Goal: Task Accomplishment & Management: Manage account settings

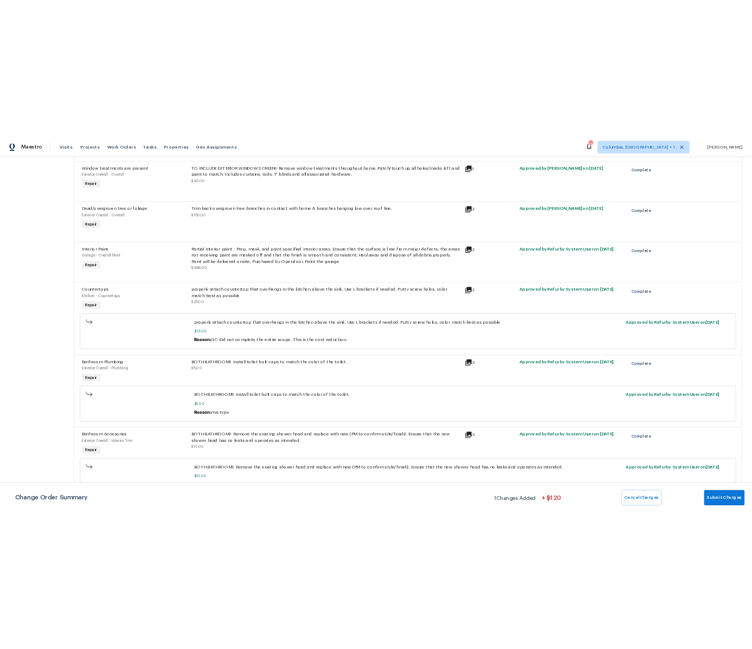
scroll to position [2680, 0]
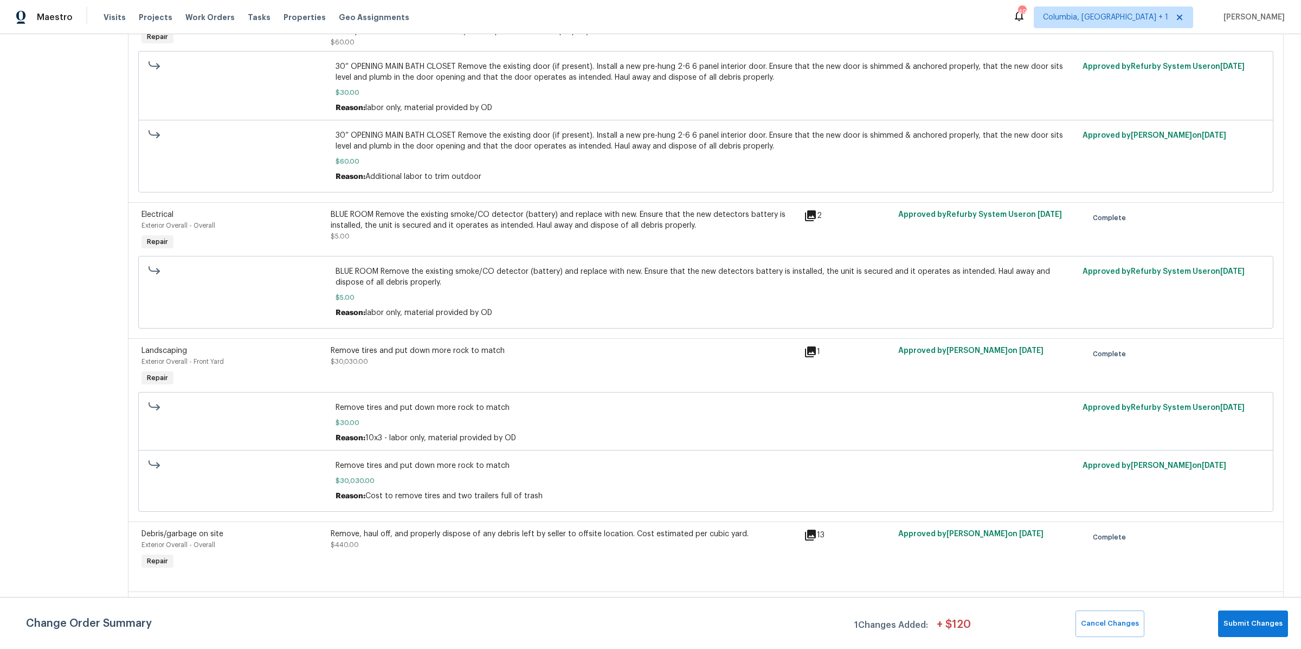
click at [544, 355] on div "Remove tires and put down more rock to match $30,030.00" at bounding box center [564, 356] width 467 height 22
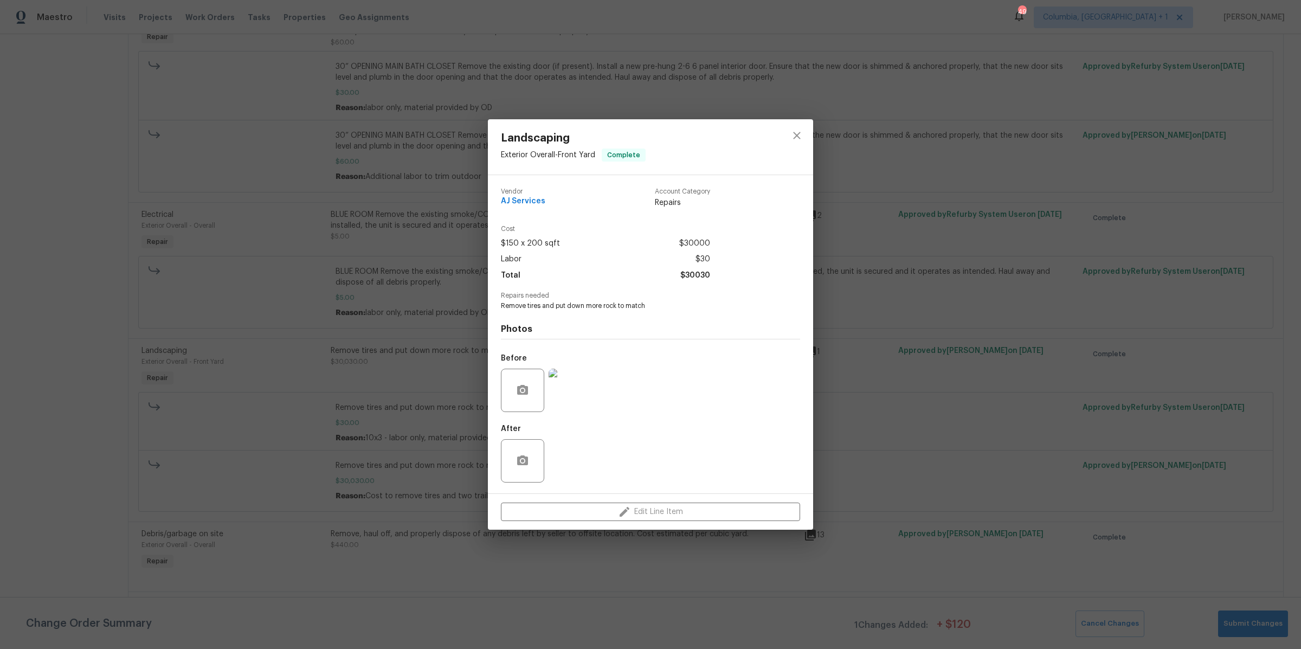
click at [645, 511] on div "Edit Line Item" at bounding box center [650, 512] width 325 height 36
drag, startPoint x: 637, startPoint y: 509, endPoint x: 679, endPoint y: 509, distance: 41.2
click at [678, 509] on div "Edit Line Item" at bounding box center [650, 512] width 325 height 36
click at [800, 134] on icon "close" at bounding box center [796, 135] width 13 height 13
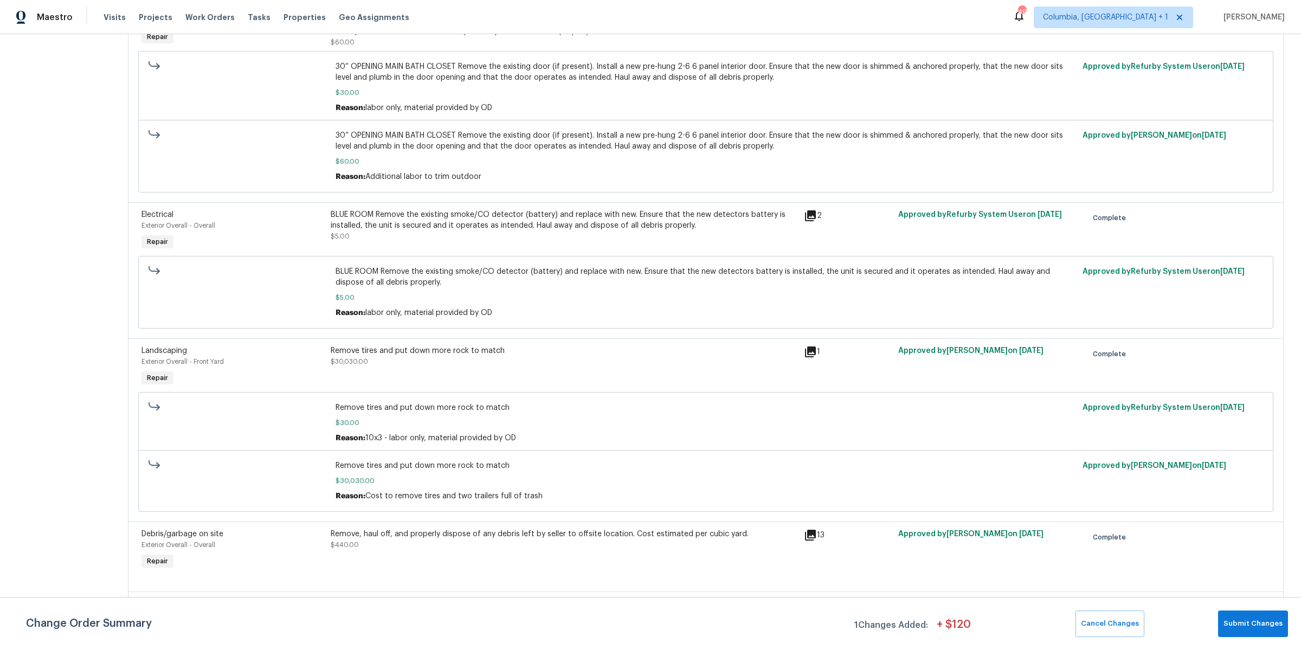
click at [485, 402] on span "Remove tires and put down more rock to match" at bounding box center [706, 407] width 741 height 11
copy span "Remove tires and put down more rock to match"
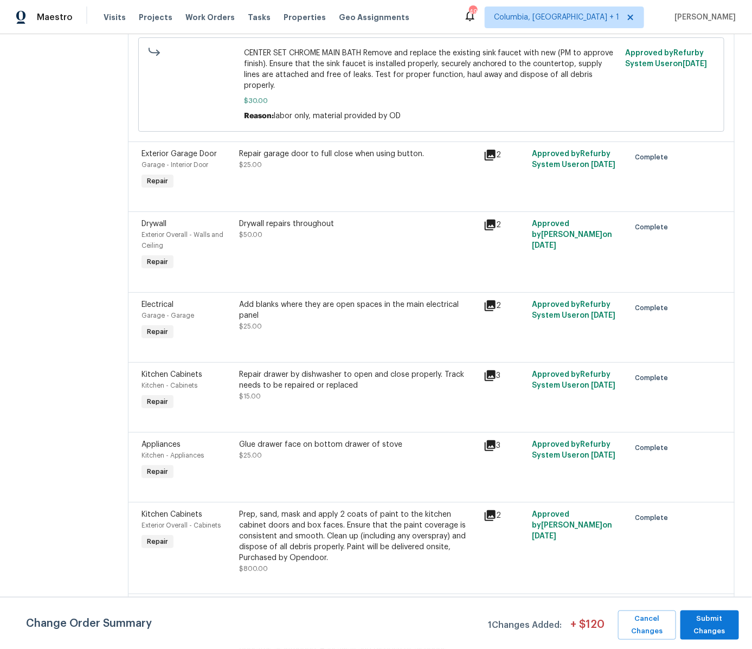
scroll to position [3341, 0]
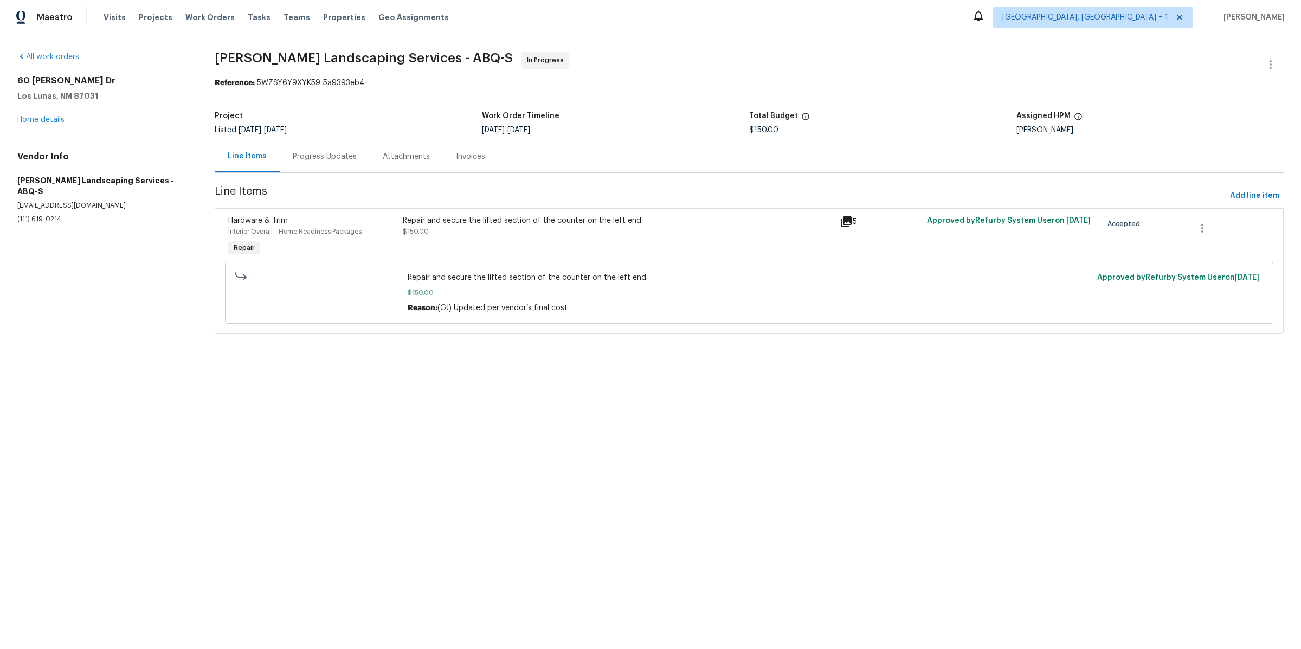
click at [558, 239] on div "Repair and secure the lifted section of the counter on the left end. $150.00" at bounding box center [618, 237] width 437 height 50
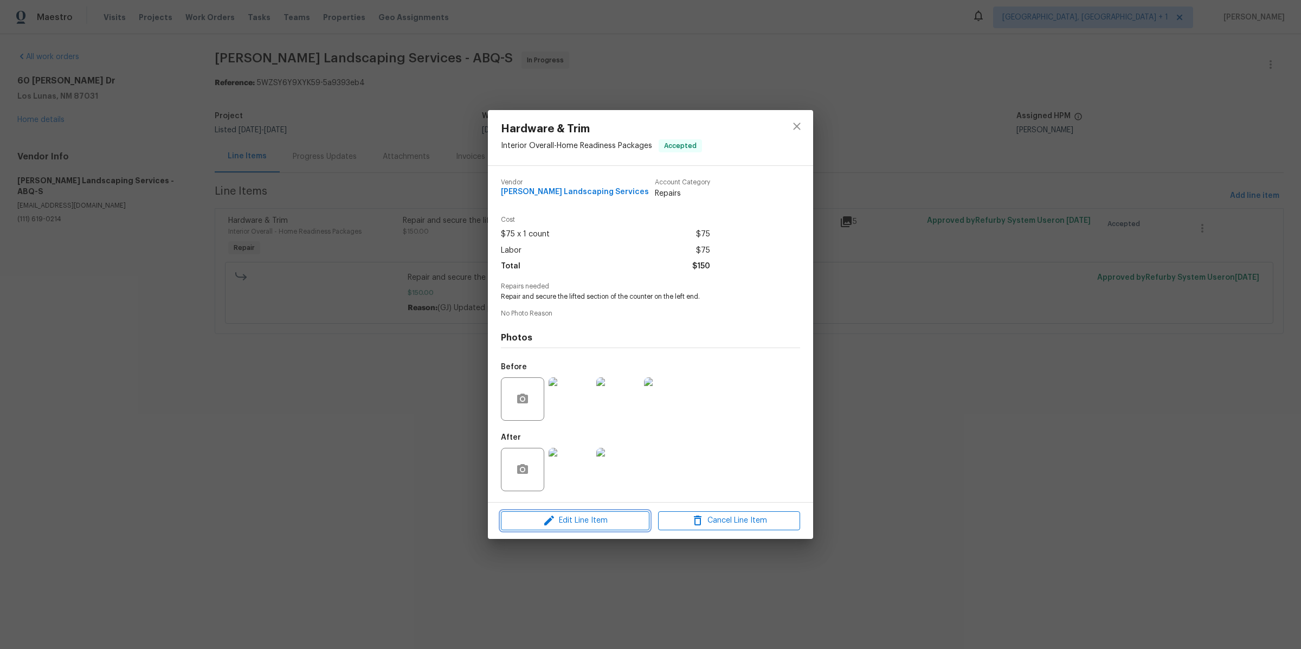
click at [621, 519] on span "Edit Line Item" at bounding box center [575, 521] width 142 height 14
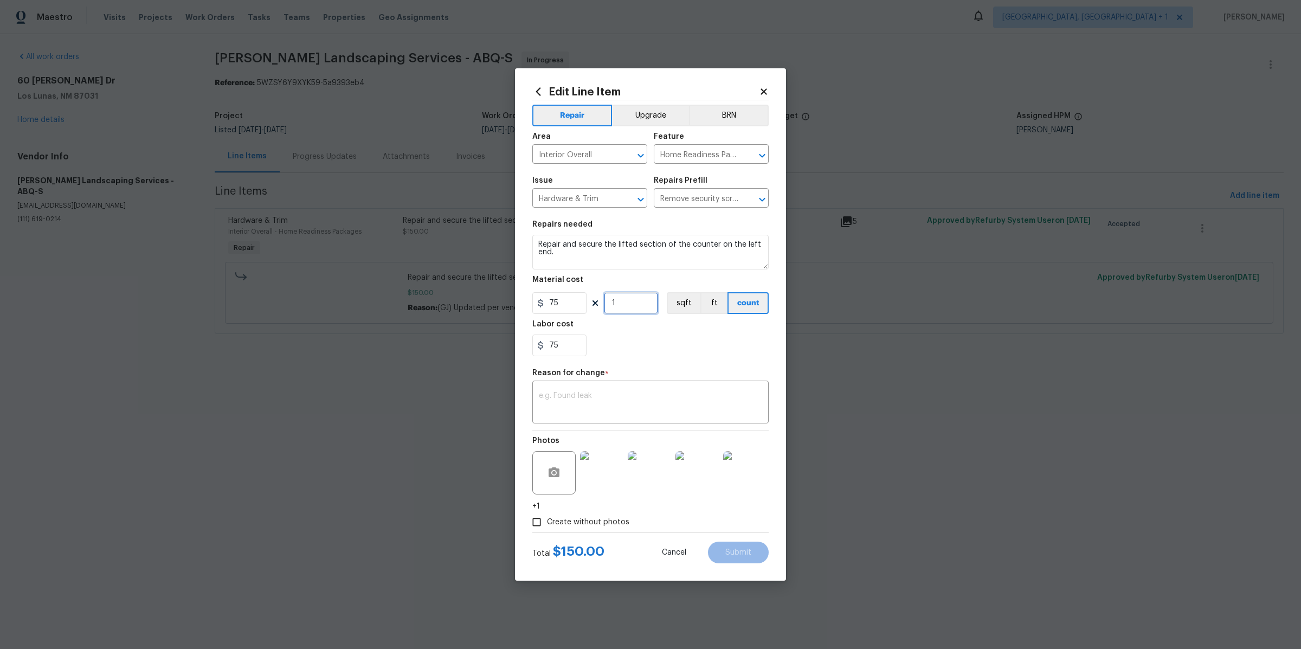
click at [630, 297] on input "1" at bounding box center [631, 303] width 54 height 22
type input "1"
click at [652, 406] on textarea at bounding box center [650, 403] width 223 height 23
click at [536, 94] on icon at bounding box center [538, 92] width 12 height 12
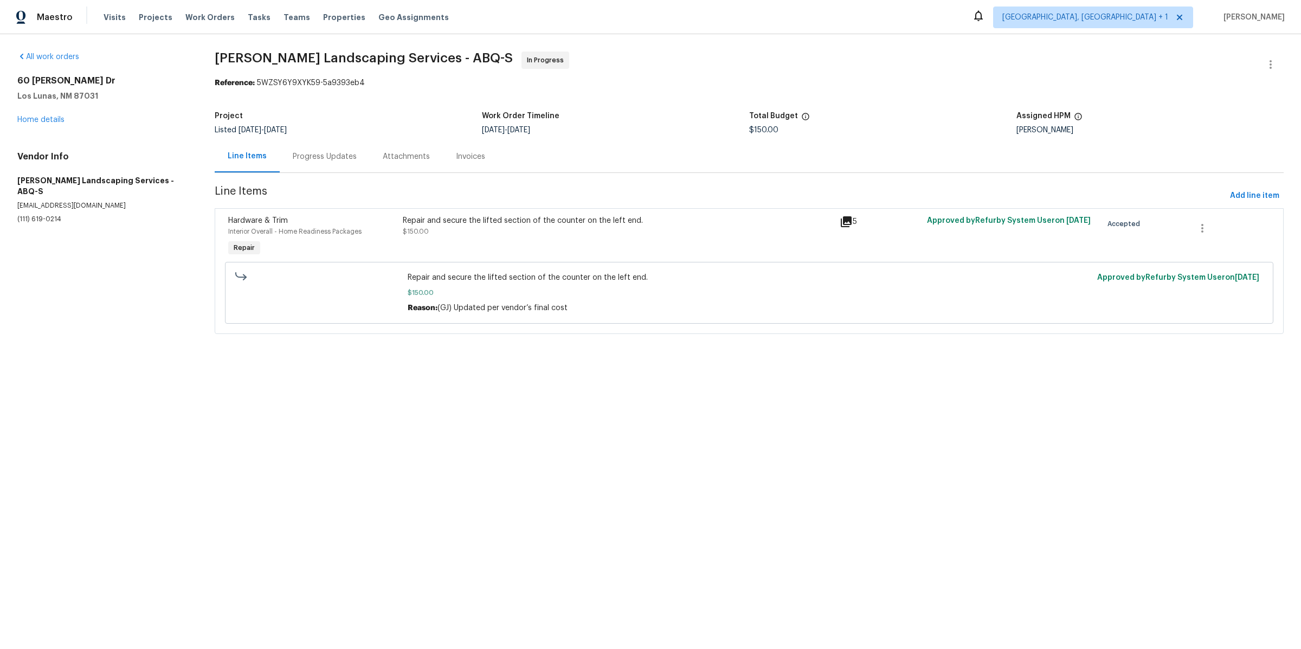
click at [550, 246] on div "Repair and secure the lifted section of the counter on the left end. $150.00" at bounding box center [618, 237] width 437 height 50
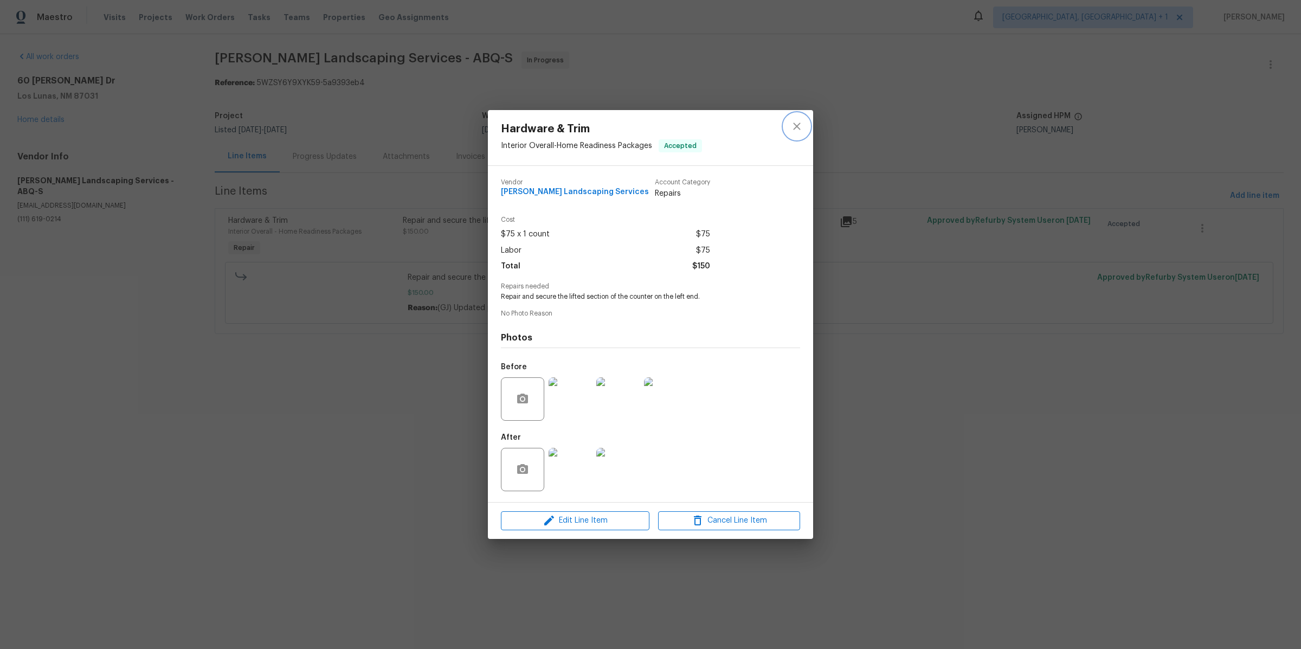
click at [803, 120] on icon "close" at bounding box center [796, 126] width 13 height 13
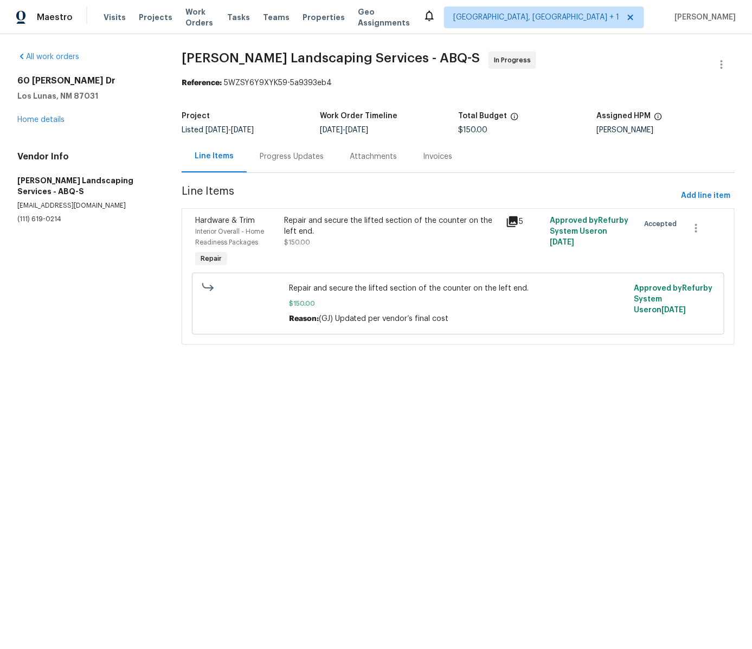
click at [568, 244] on span "[DATE]" at bounding box center [562, 243] width 24 height 8
click at [463, 249] on div "Repair and secure the lifted section of the counter on the left end. $150.00" at bounding box center [392, 242] width 222 height 61
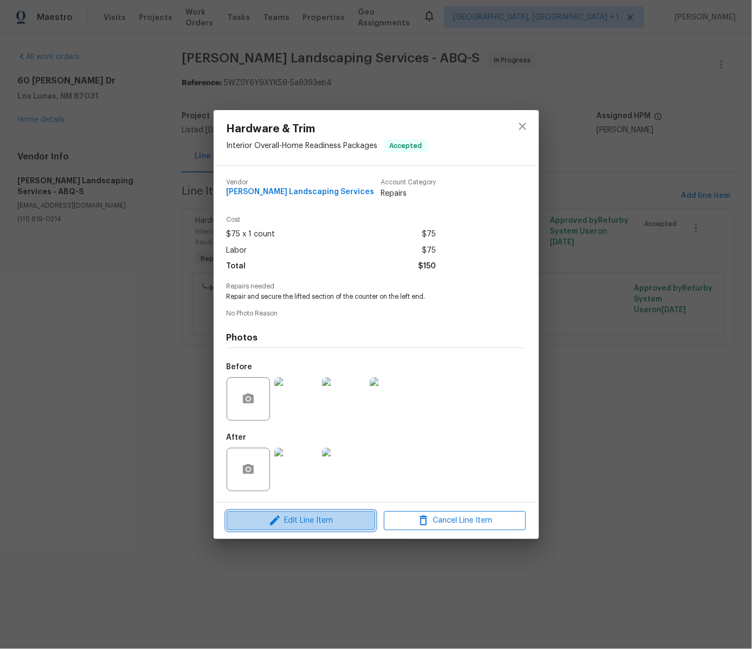
click at [336, 516] on span "Edit Line Item" at bounding box center [301, 521] width 142 height 14
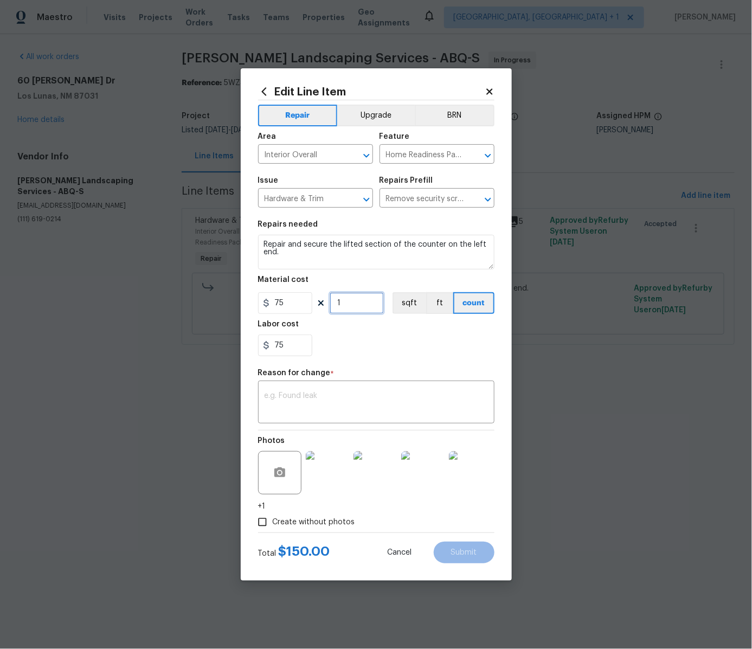
click at [357, 298] on input "1" at bounding box center [357, 303] width 54 height 22
type input "2"
click at [395, 382] on div "Reason for change *" at bounding box center [376, 376] width 236 height 14
click at [412, 402] on textarea at bounding box center [376, 403] width 223 height 23
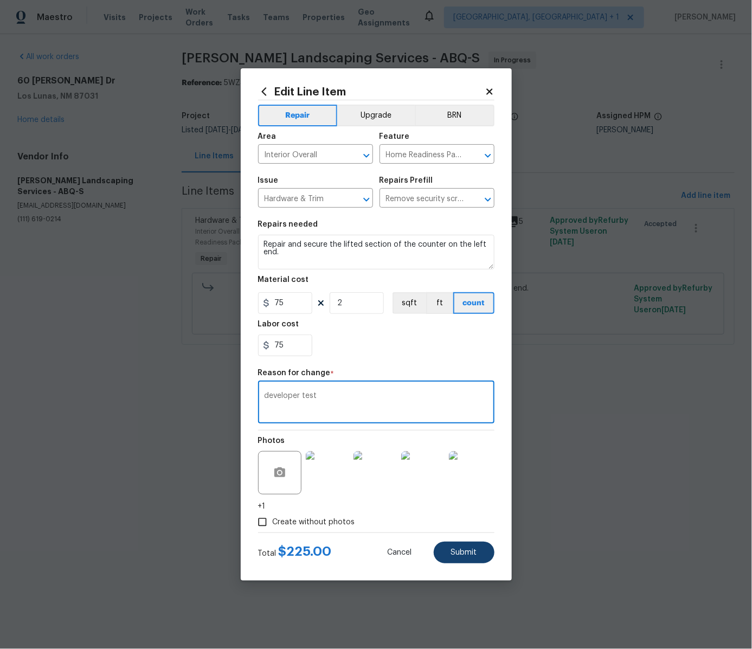
type textarea "developer test"
click at [462, 552] on span "Submit" at bounding box center [464, 553] width 26 height 8
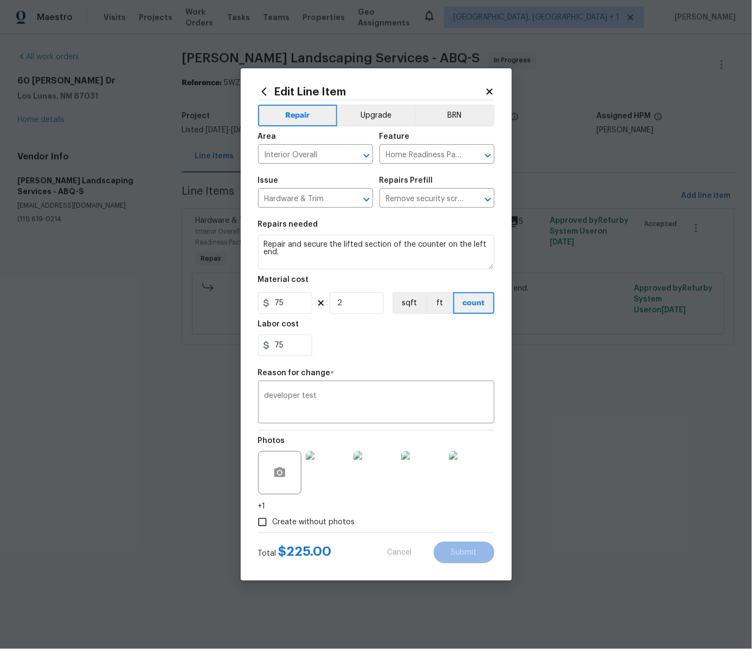
type input "1"
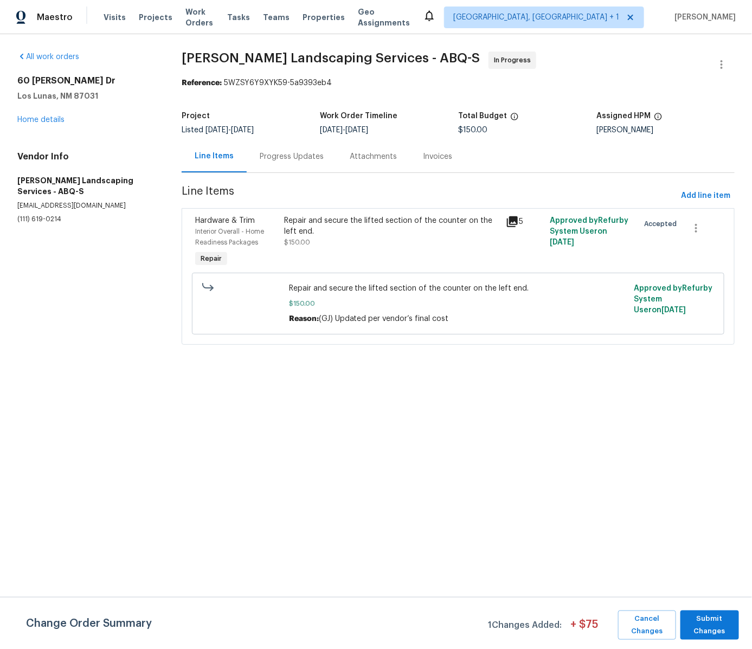
click at [499, 237] on div "Repair and secure the lifted section of the counter on the left end. $150.00" at bounding box center [391, 231] width 215 height 33
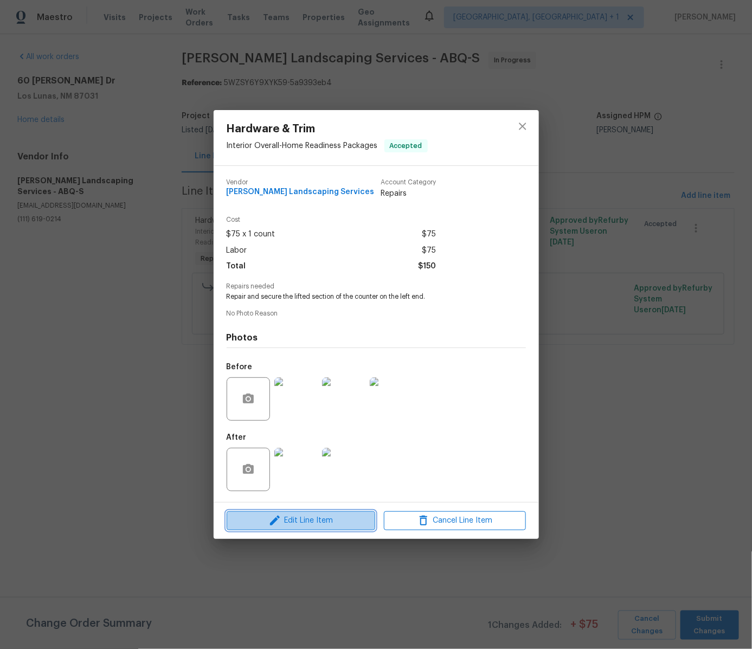
click at [349, 527] on span "Edit Line Item" at bounding box center [301, 521] width 142 height 14
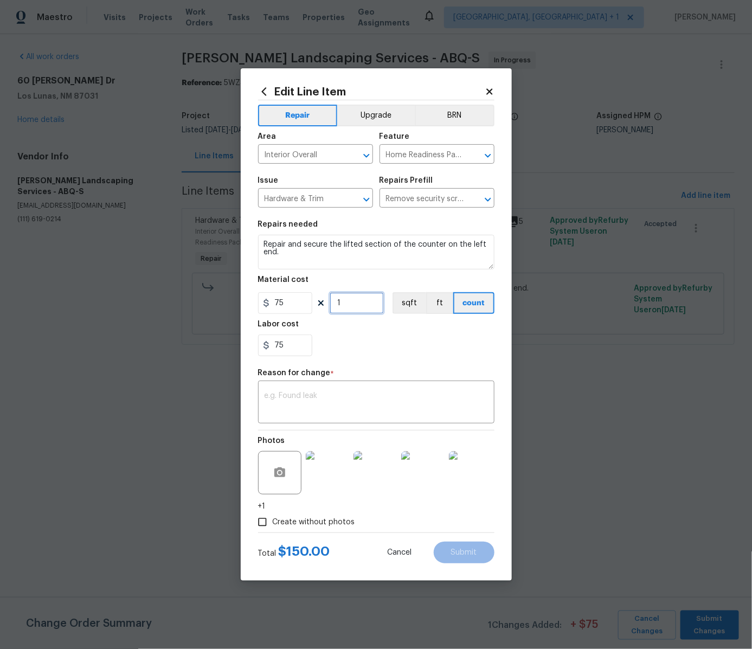
click at [357, 302] on input "1" at bounding box center [357, 303] width 54 height 22
click at [371, 344] on div "75" at bounding box center [376, 345] width 236 height 22
click at [359, 307] on input "2" at bounding box center [357, 303] width 54 height 22
type input "5"
click at [314, 397] on textarea at bounding box center [376, 403] width 223 height 23
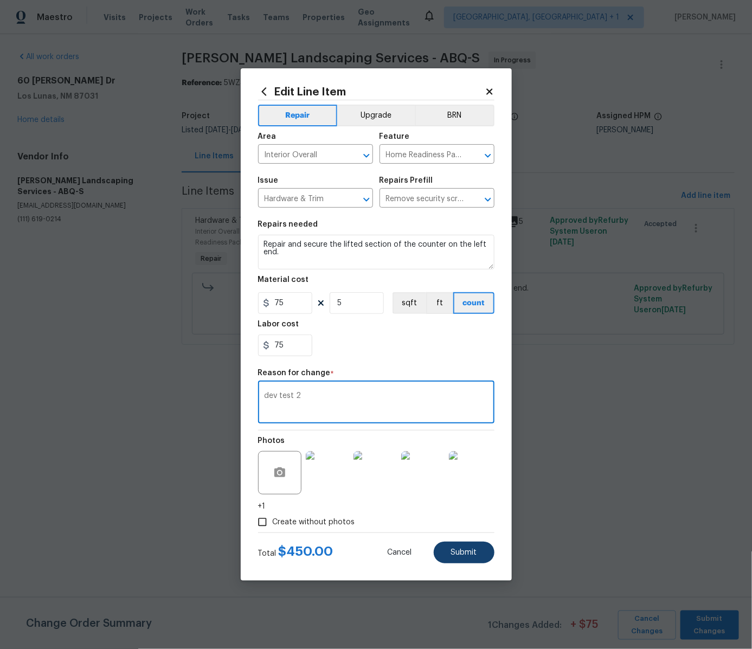
type textarea "dev test 2"
click at [451, 553] on span "Submit" at bounding box center [464, 553] width 26 height 8
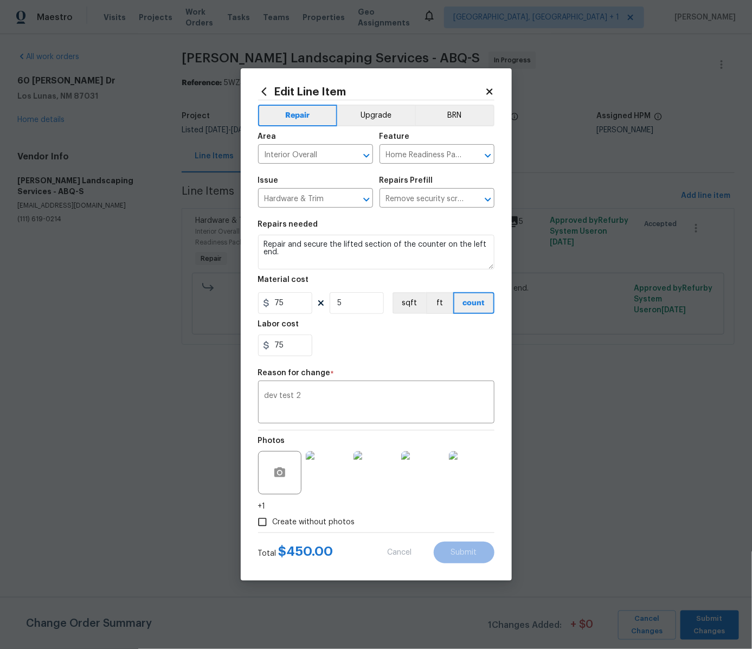
type input "1"
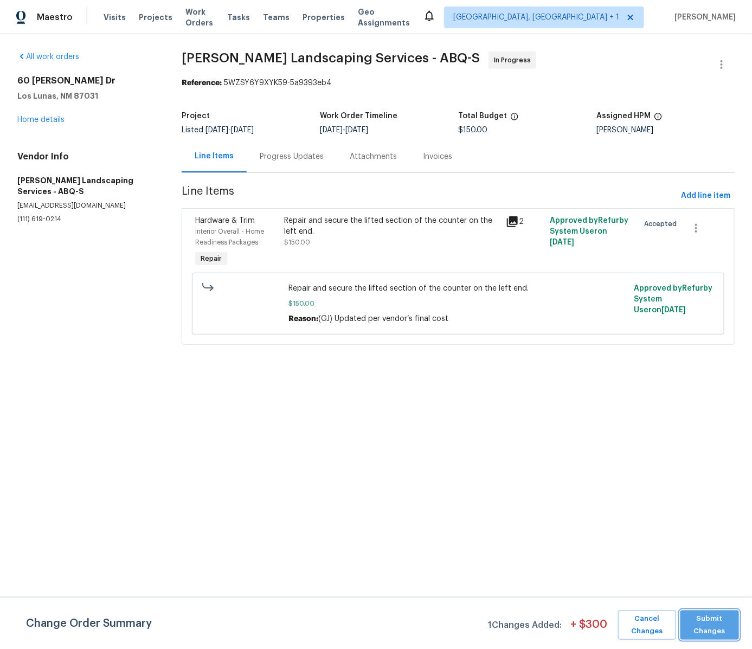
click at [704, 630] on span "Submit Changes" at bounding box center [710, 625] width 48 height 25
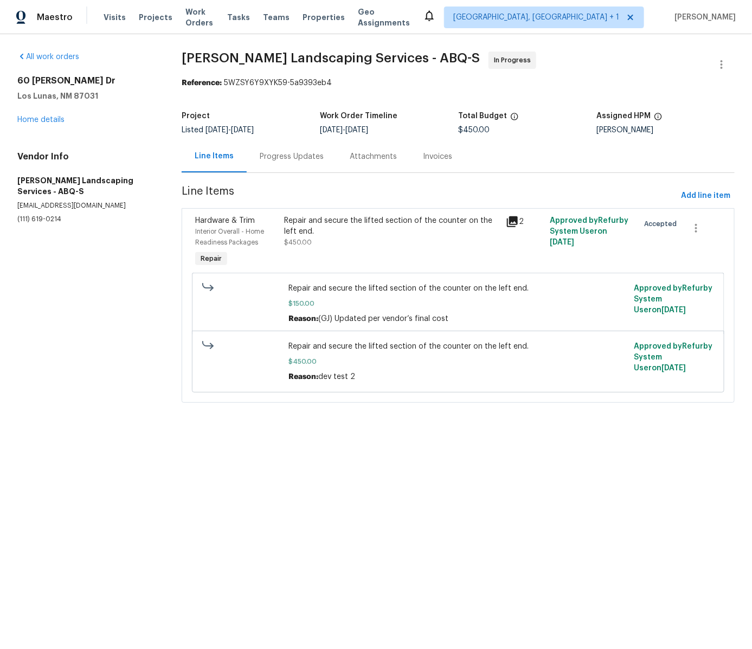
click at [479, 365] on span "$450.00" at bounding box center [458, 361] width 339 height 11
click at [372, 247] on div "Repair and secure the lifted section of the counter on the left end. $450.00" at bounding box center [391, 231] width 215 height 33
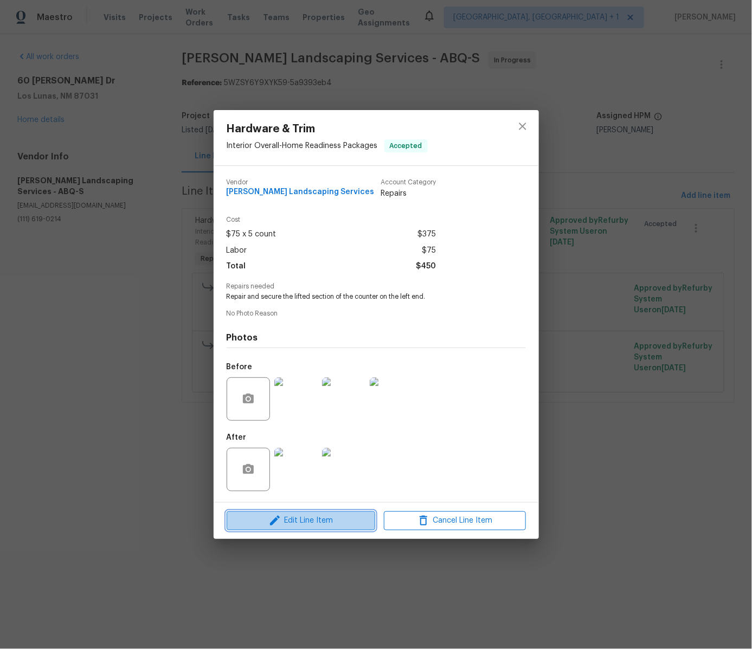
click at [312, 521] on span "Edit Line Item" at bounding box center [301, 521] width 142 height 14
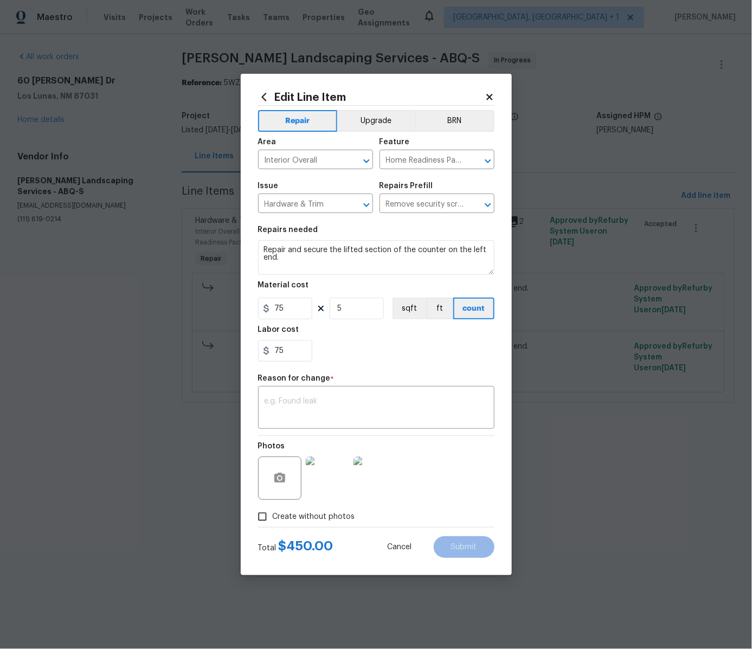
click at [490, 98] on icon at bounding box center [489, 97] width 6 height 6
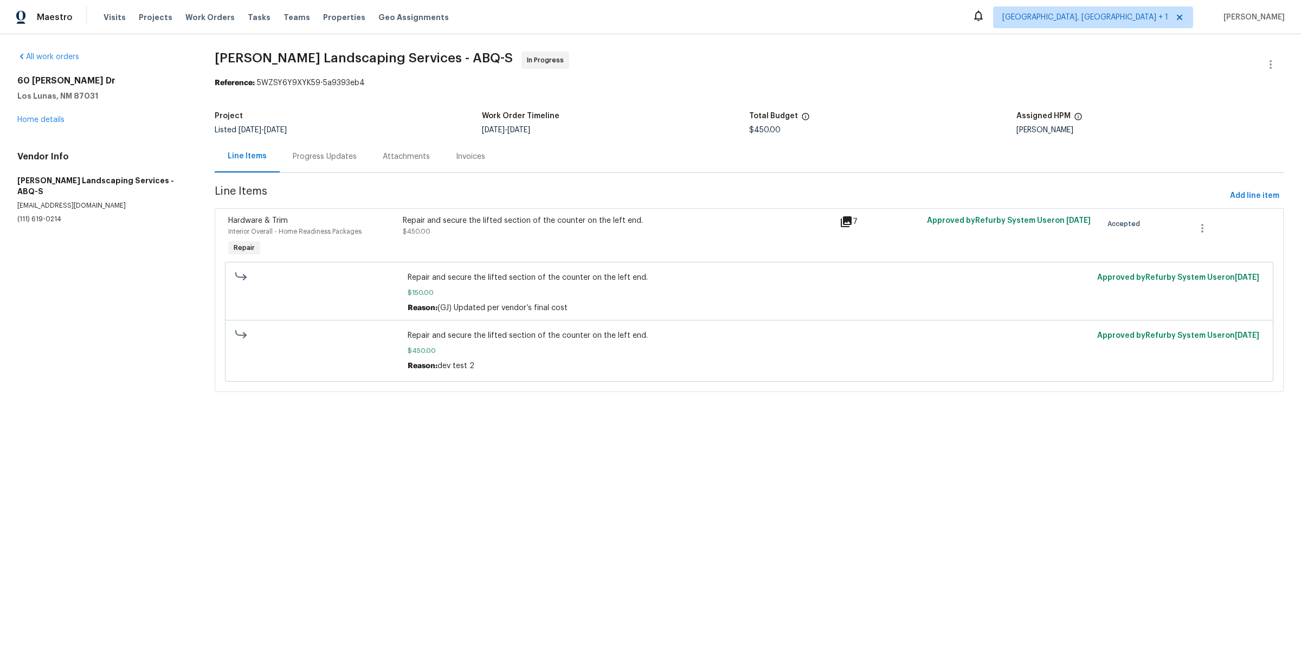
click at [154, 298] on section "All work orders 60 Turner Dr Los Lunas, NM 87031 Home details Vendor Info Rodri…" at bounding box center [102, 227] width 171 height 353
click at [59, 59] on link "All work orders" at bounding box center [48, 57] width 62 height 8
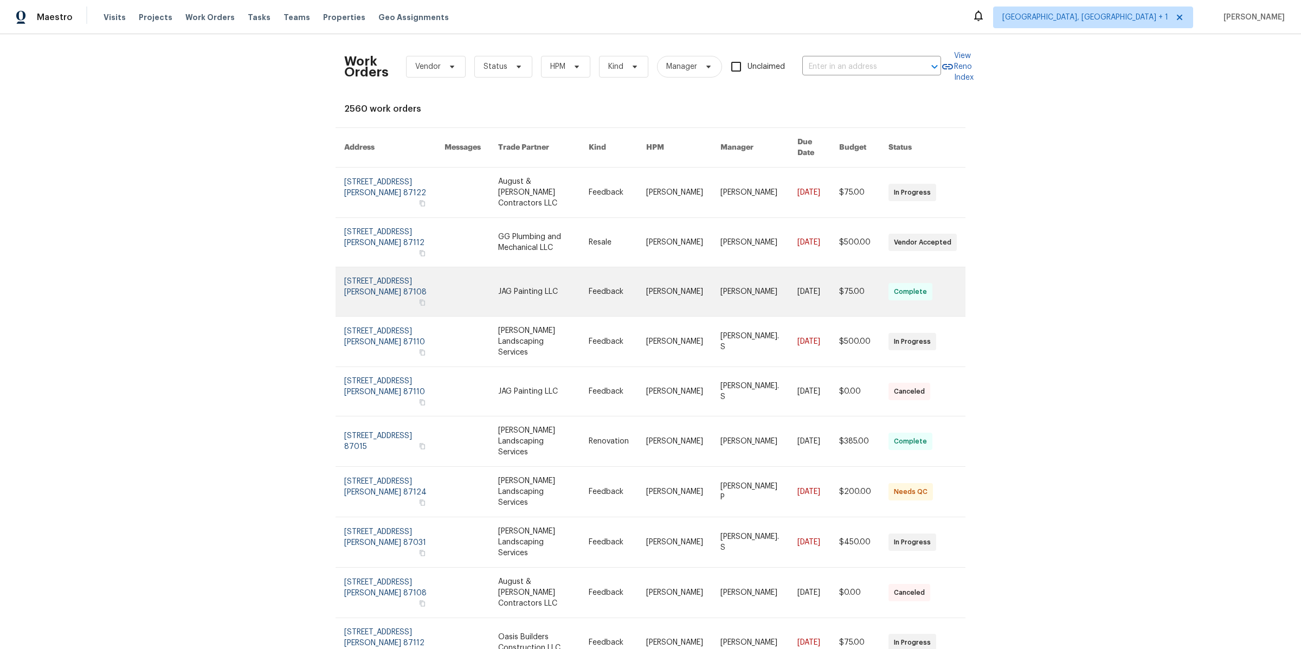
click at [465, 267] on link at bounding box center [472, 291] width 54 height 49
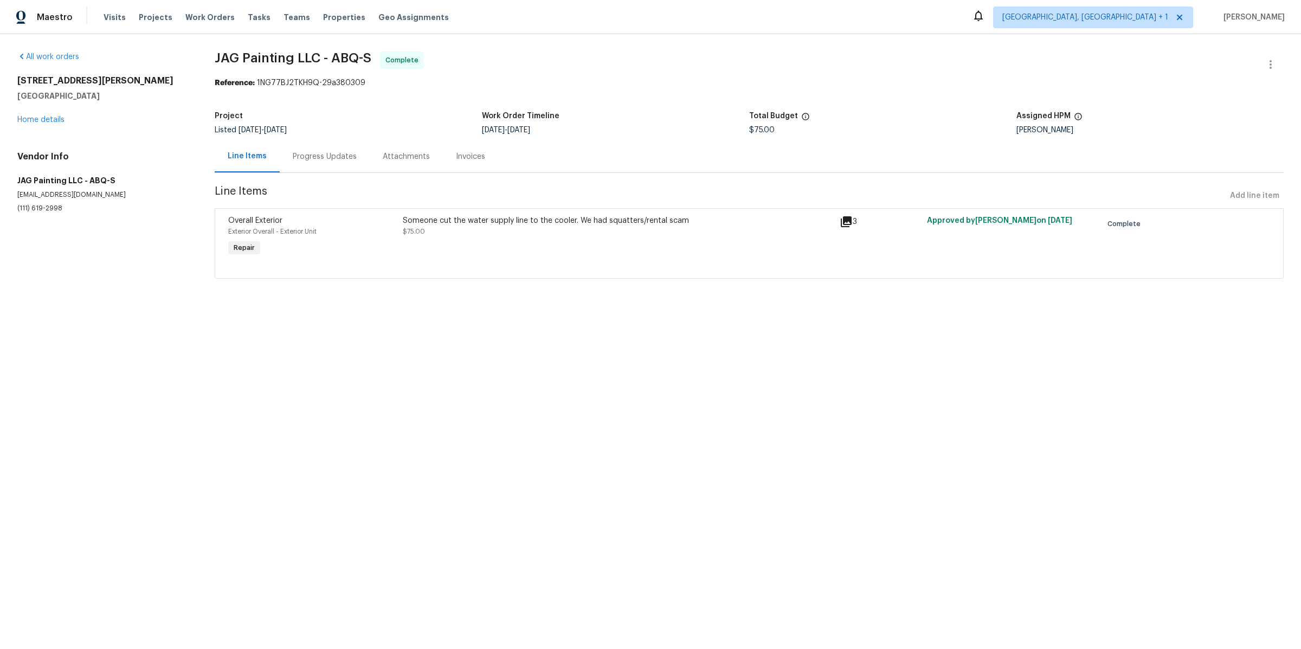
click at [489, 265] on div at bounding box center [749, 265] width 1042 height 13
click at [373, 231] on div "Exterior Overall - Exterior Unit" at bounding box center [312, 231] width 168 height 11
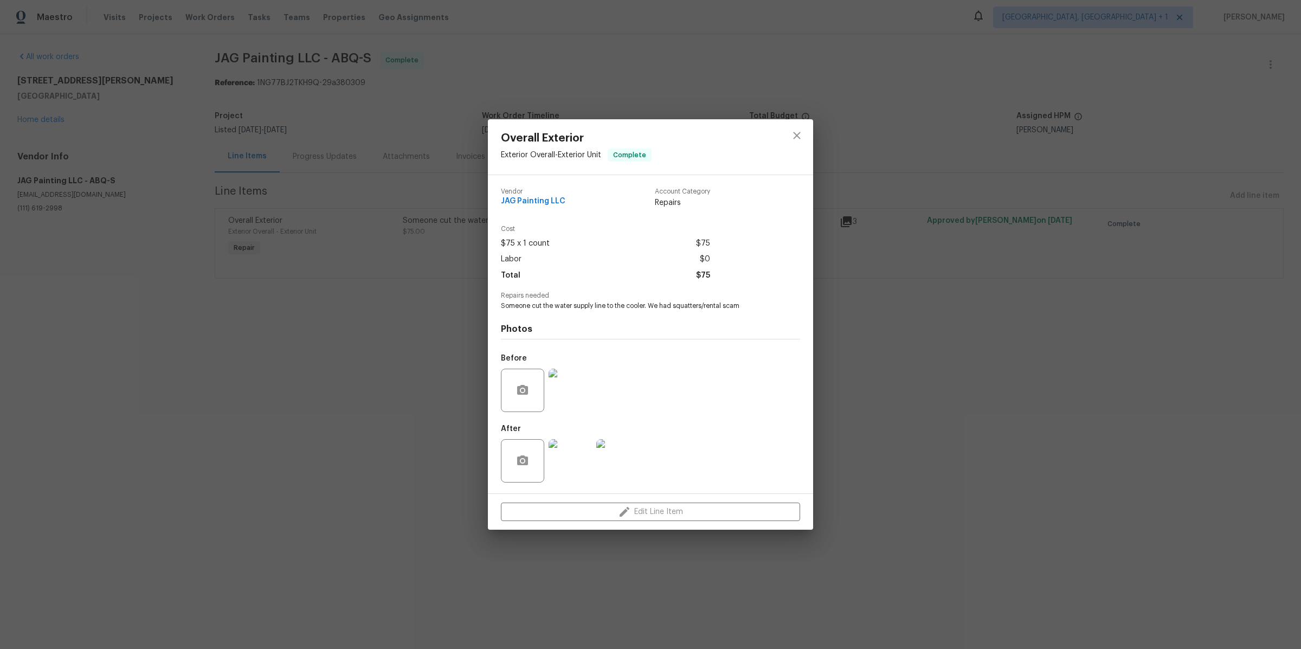
click at [391, 339] on div "Overall Exterior Exterior Overall - Exterior Unit Complete Vendor JAG Painting …" at bounding box center [650, 324] width 1301 height 649
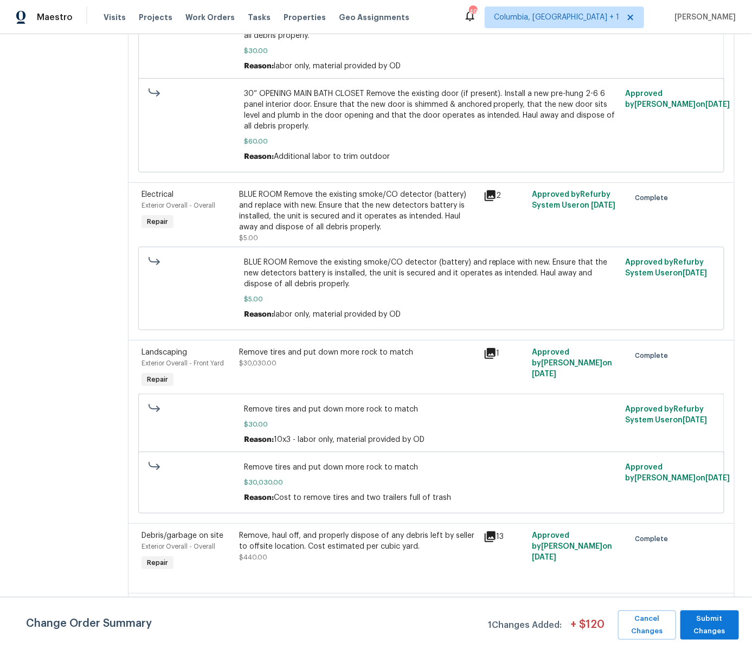
scroll to position [3381, 0]
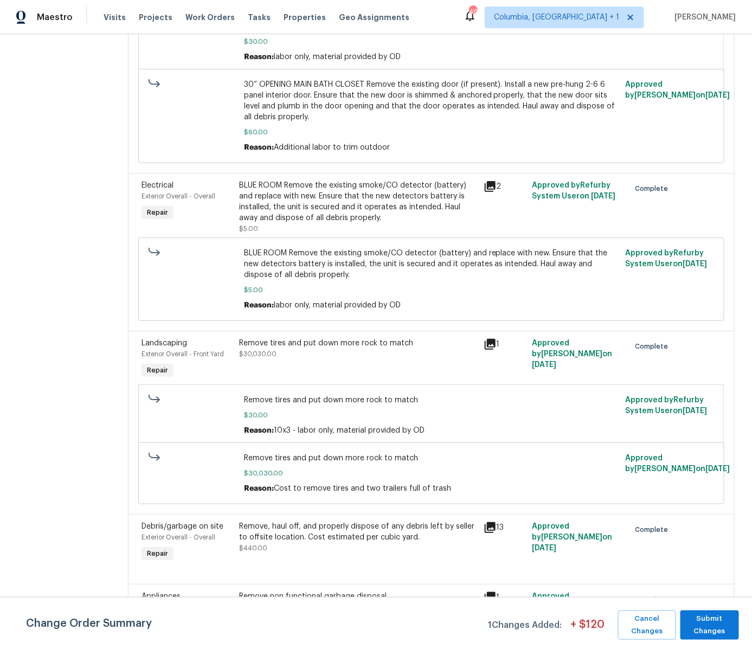
click at [420, 338] on div "Remove tires and put down more rock to match $30,030.00" at bounding box center [357, 349] width 237 height 22
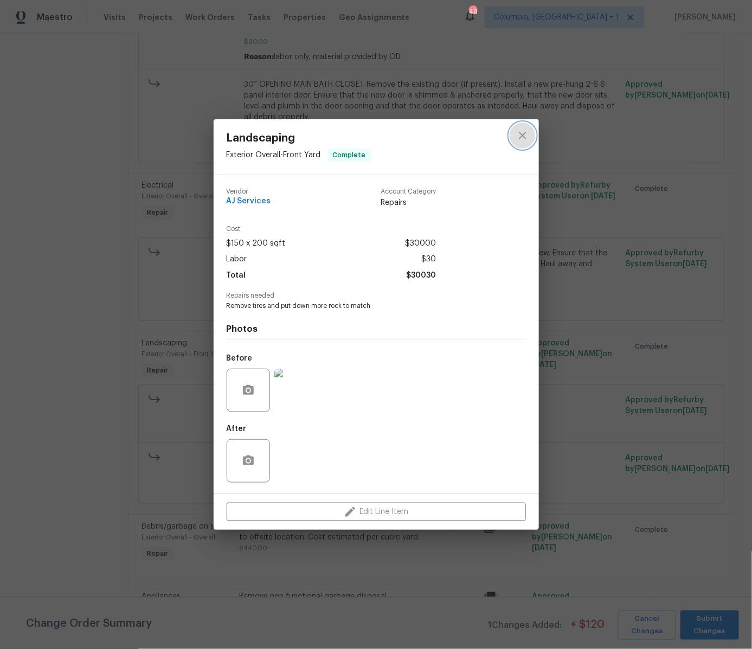
click at [521, 135] on icon "close" at bounding box center [522, 135] width 7 height 7
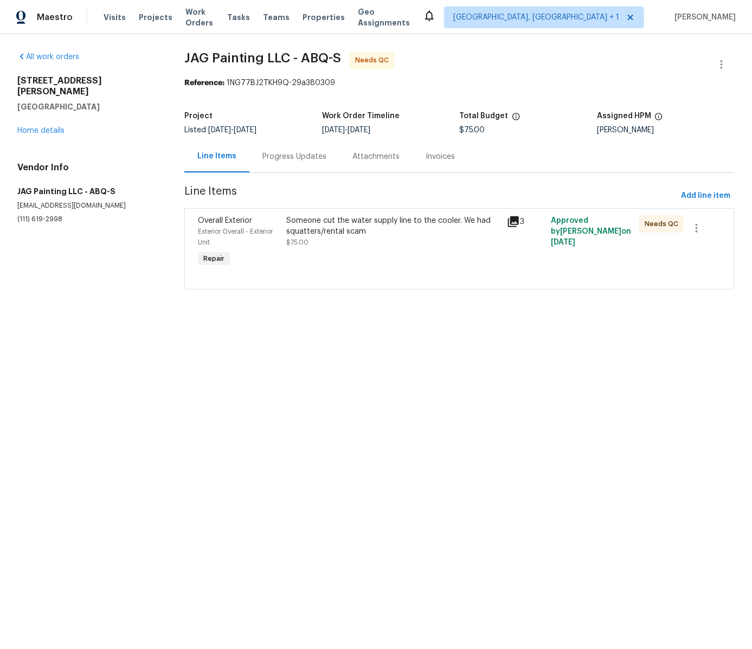
click at [481, 261] on div "Someone cut the water supply line to the cooler. We had squatters/rental scam $…" at bounding box center [393, 242] width 221 height 61
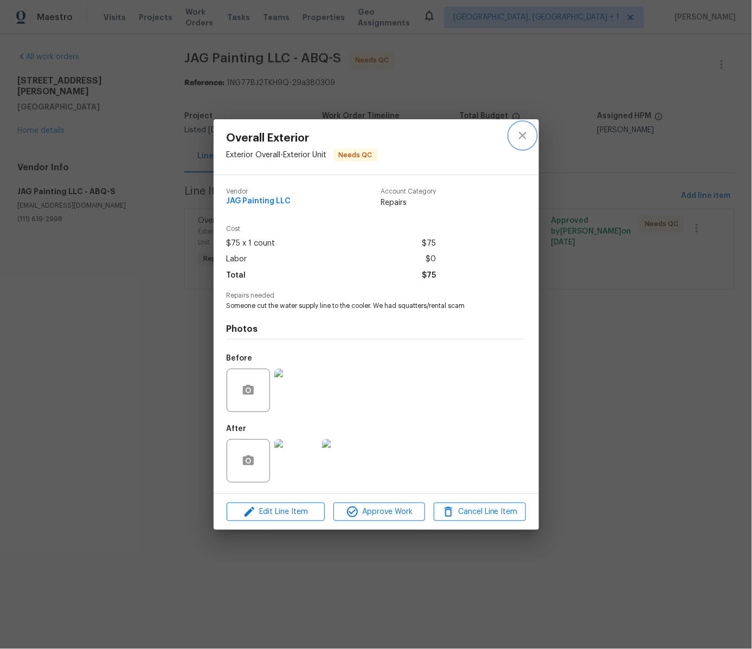
click at [523, 134] on icon "close" at bounding box center [522, 135] width 7 height 7
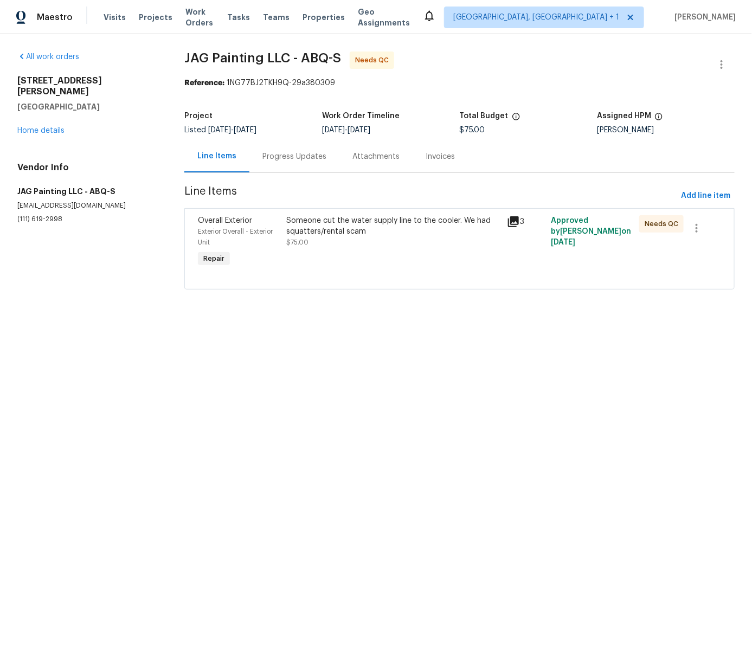
click at [661, 242] on div "Needs QC" at bounding box center [658, 242] width 44 height 61
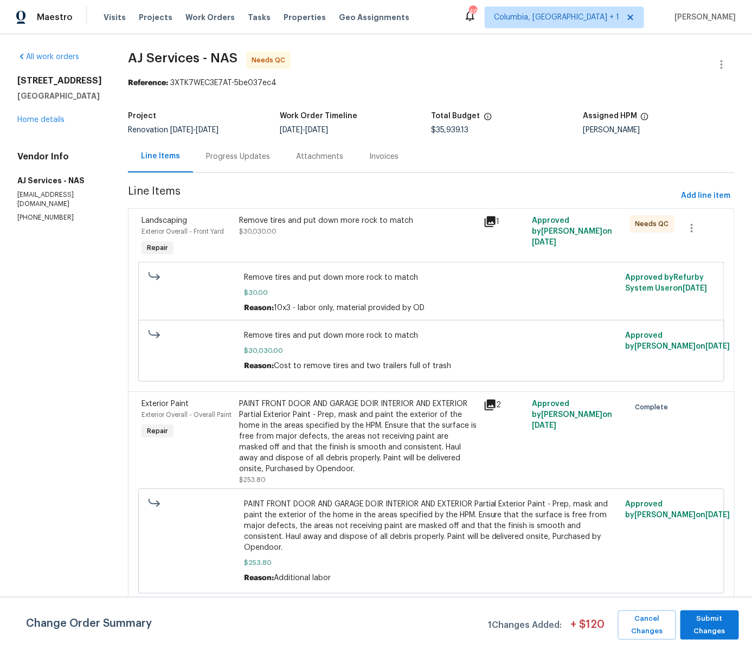
click at [431, 236] on div "Remove tires and put down more rock to match $30,030.00" at bounding box center [357, 226] width 237 height 22
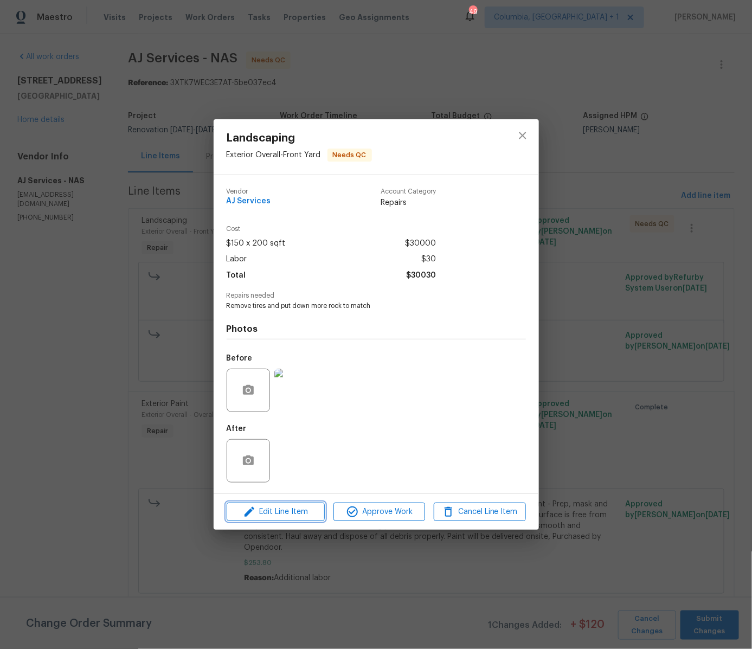
click at [308, 516] on span "Edit Line Item" at bounding box center [276, 512] width 92 height 14
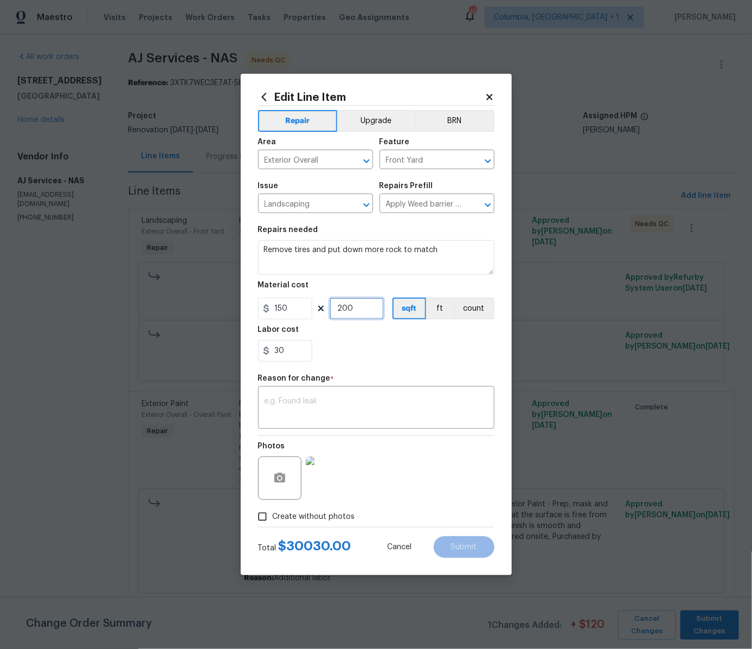
click at [374, 315] on input "200" at bounding box center [357, 309] width 54 height 22
type input "2"
click at [408, 400] on textarea at bounding box center [376, 408] width 223 height 23
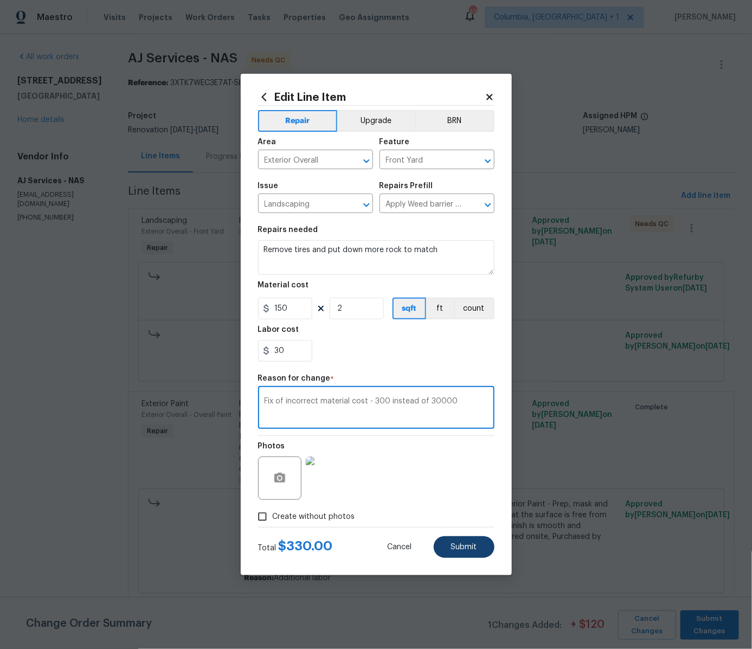
type textarea "Fix of incorrect material cost - 300 instead of 30000"
click at [466, 548] on span "Submit" at bounding box center [464, 547] width 26 height 8
type input "200"
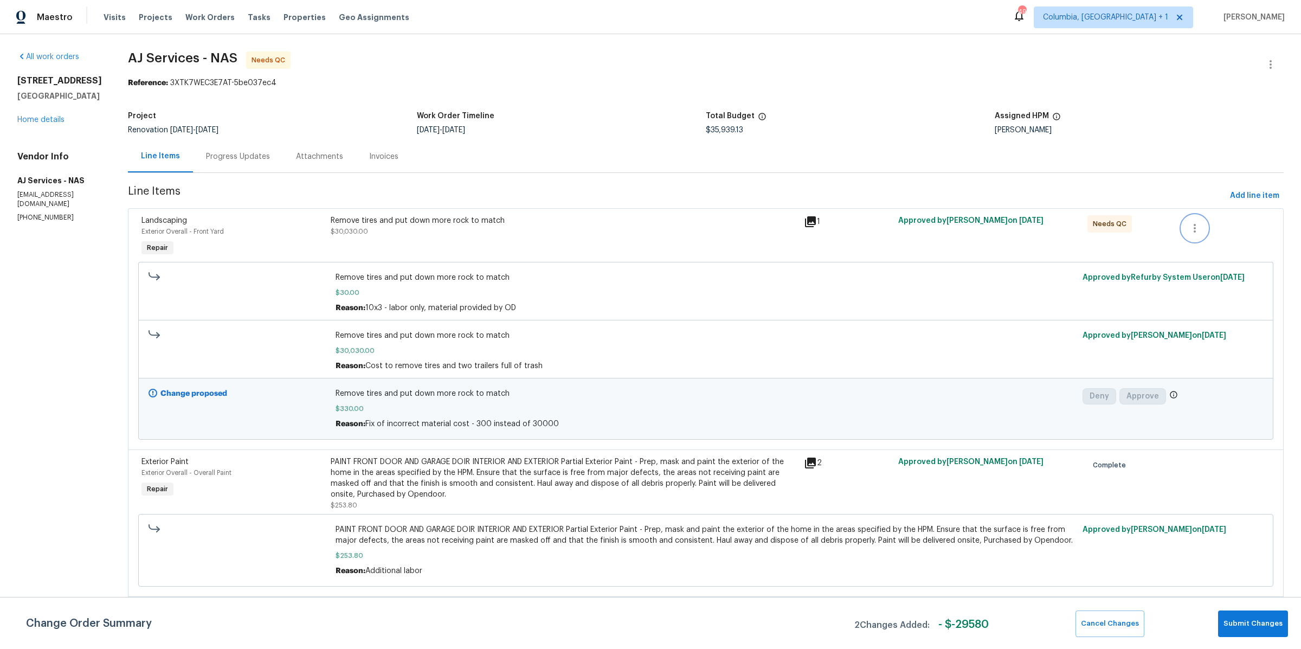
click at [751, 226] on icon "button" at bounding box center [1194, 228] width 13 height 13
click at [751, 159] on div at bounding box center [650, 324] width 1301 height 649
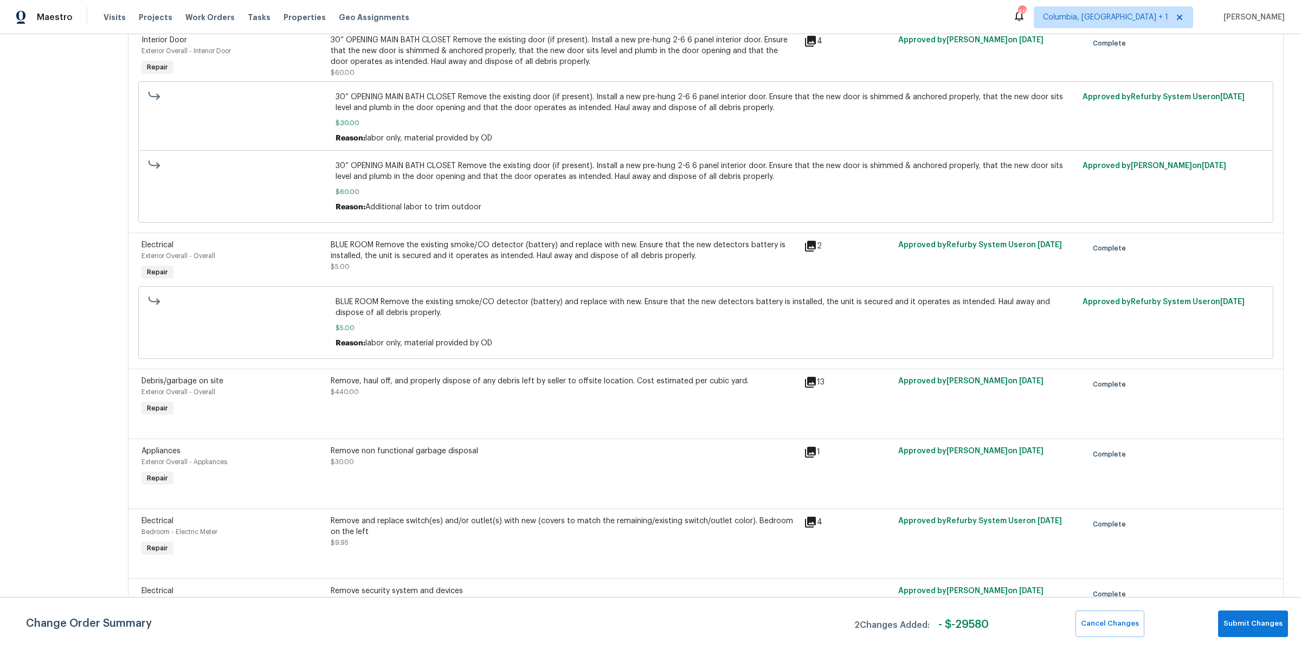
scroll to position [2991, 0]
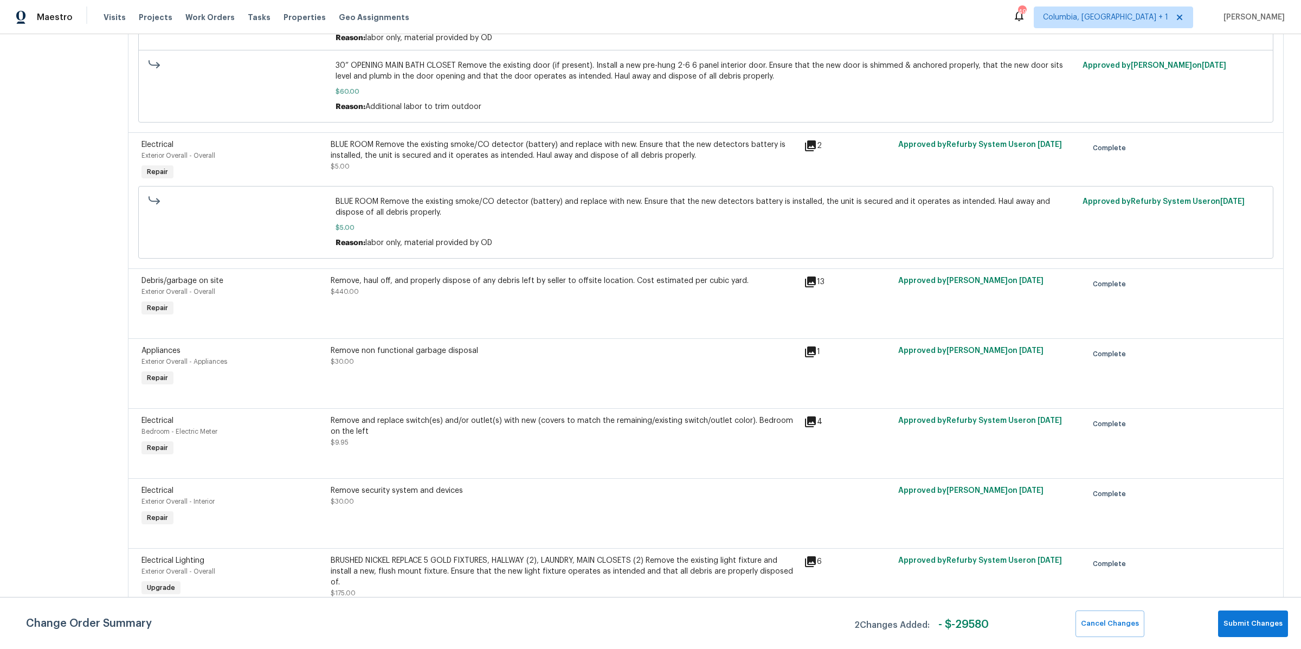
click at [751, 631] on span "2 Changes Added:" at bounding box center [891, 626] width 75 height 22
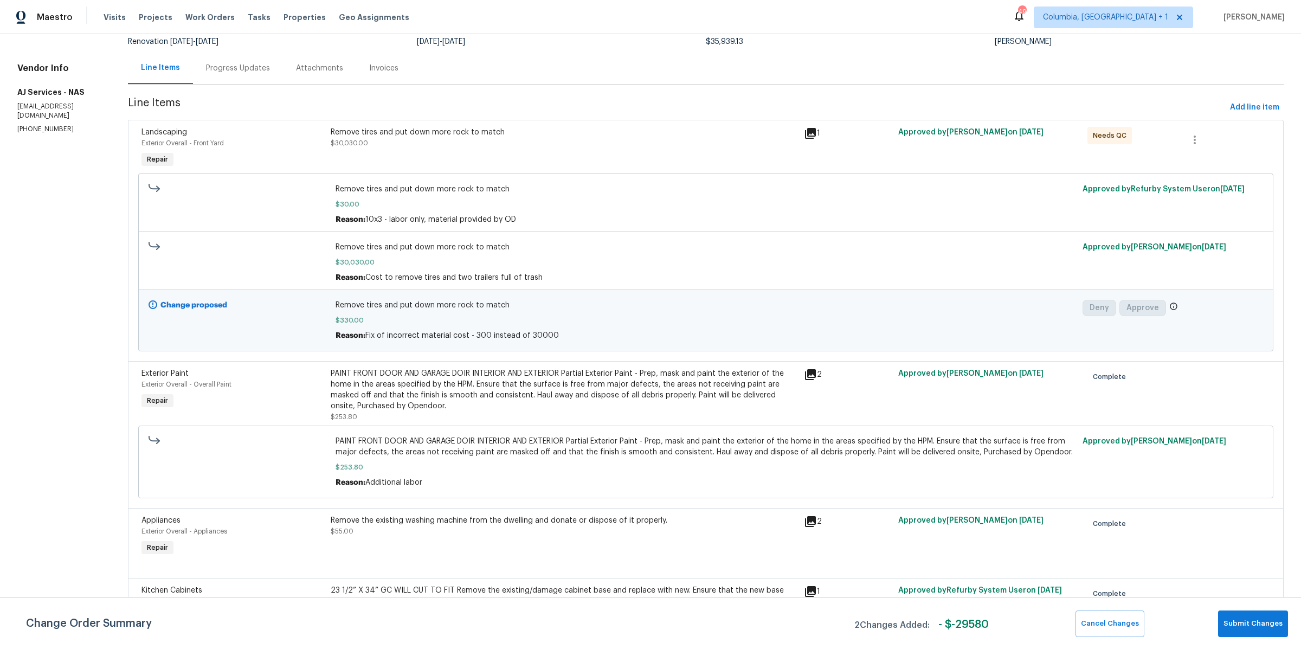
scroll to position [0, 0]
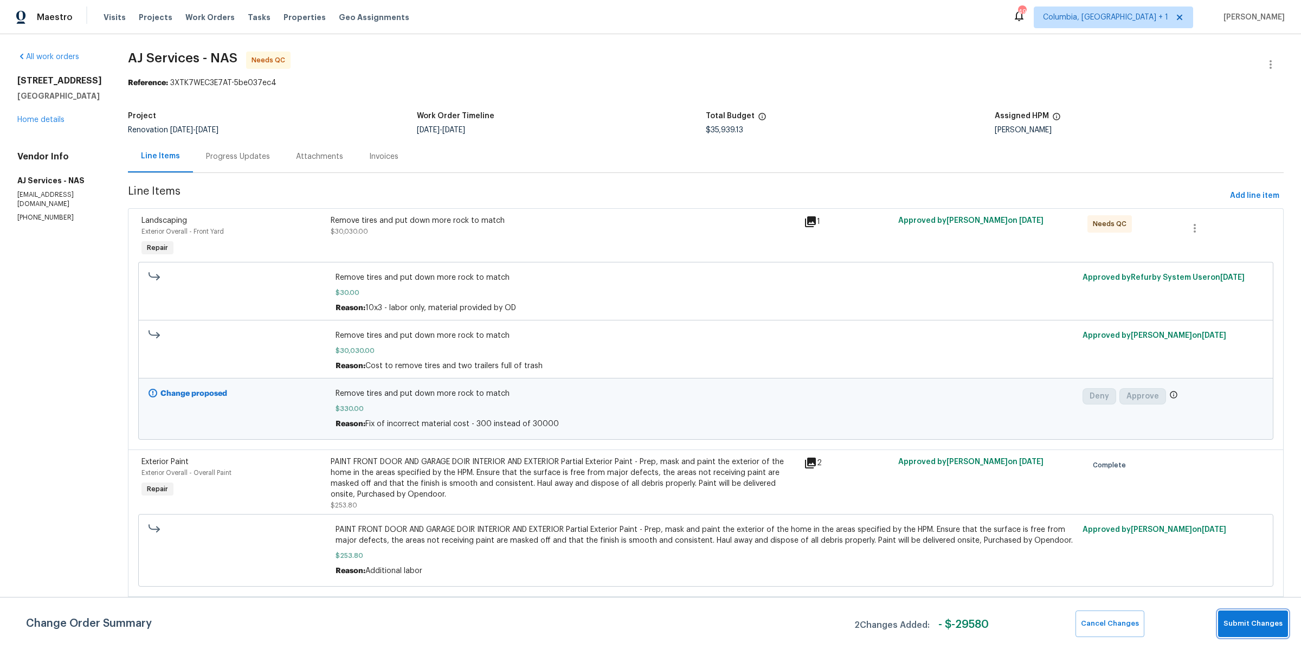
click at [751, 621] on span "Submit Changes" at bounding box center [1252, 623] width 59 height 12
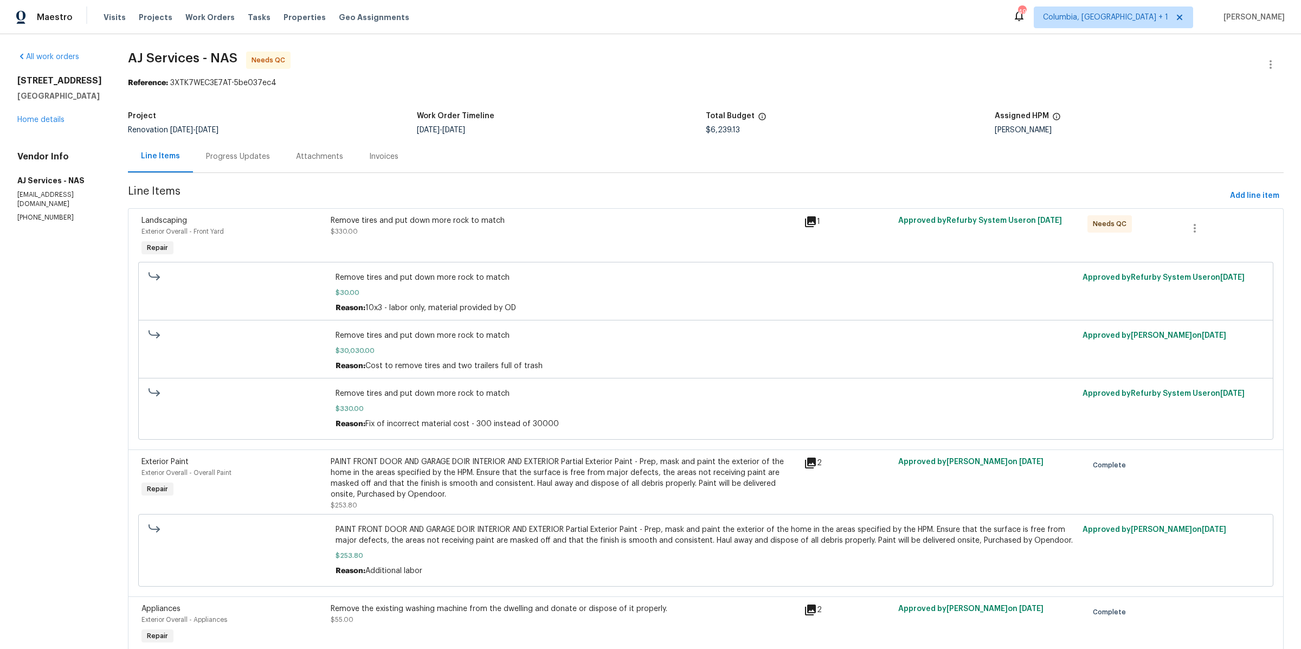
click at [764, 245] on div "Remove tires and put down more rock to match $330.00" at bounding box center [563, 237] width 473 height 50
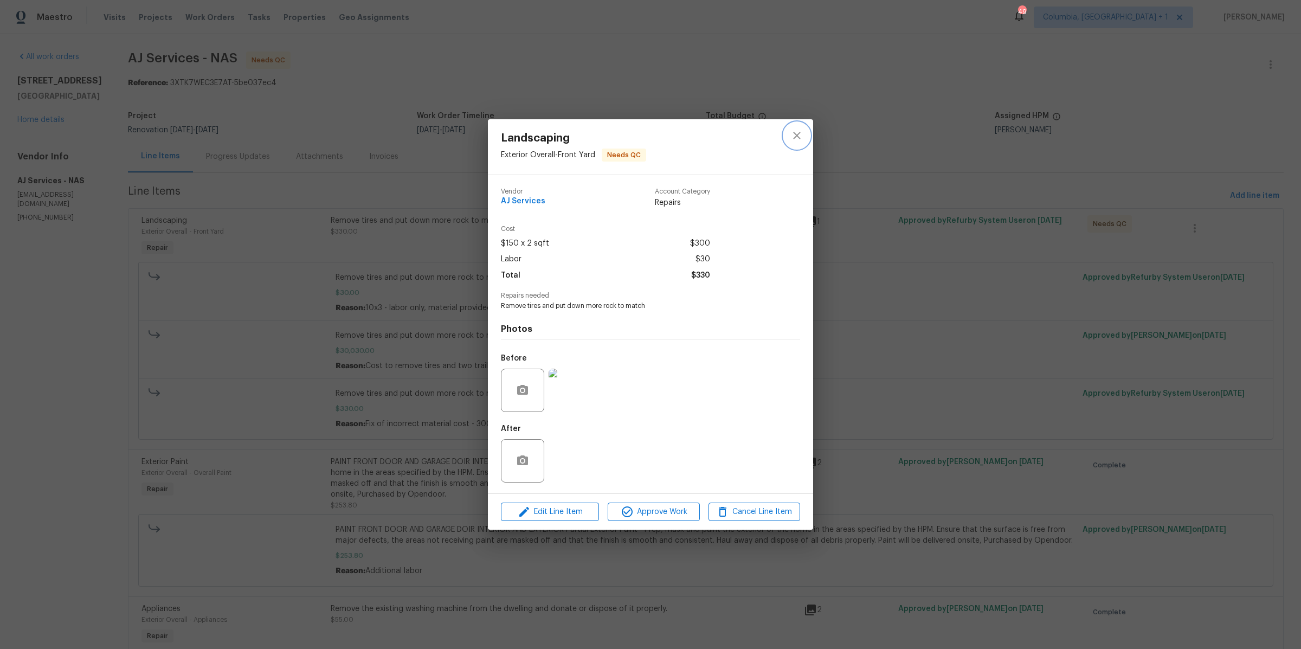
click at [791, 136] on icon "close" at bounding box center [796, 135] width 13 height 13
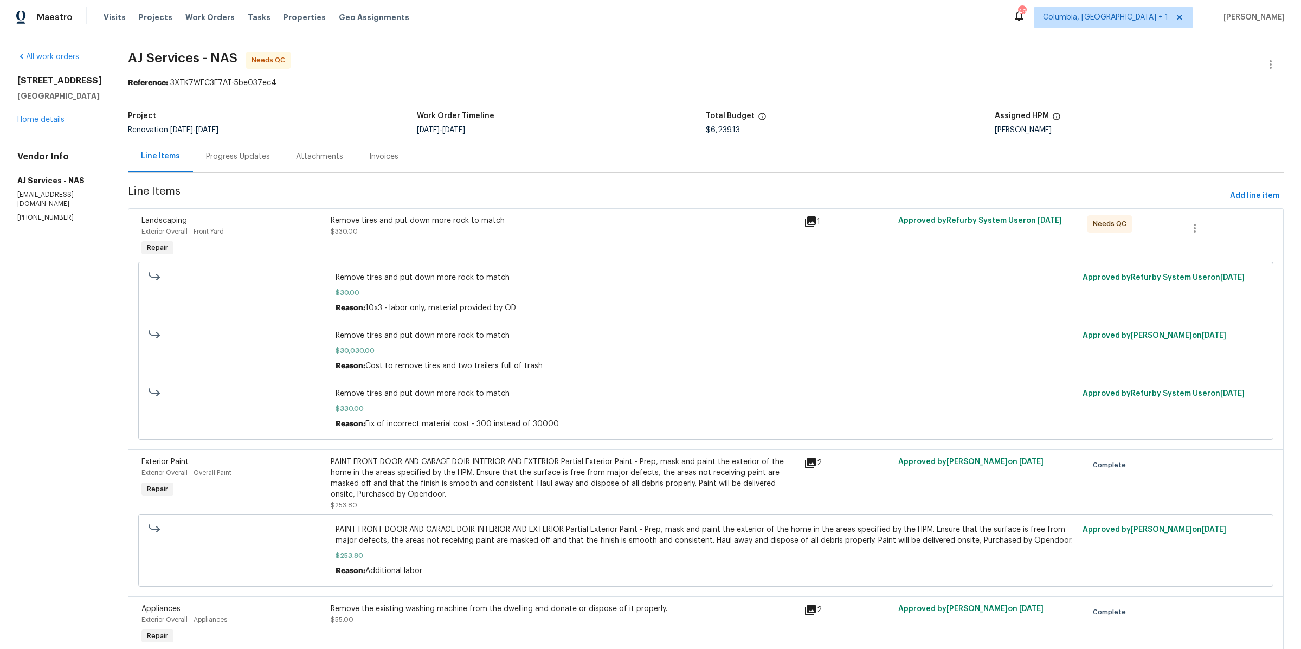
click at [729, 240] on div "Remove tires and put down more rock to match $330.00" at bounding box center [563, 237] width 473 height 50
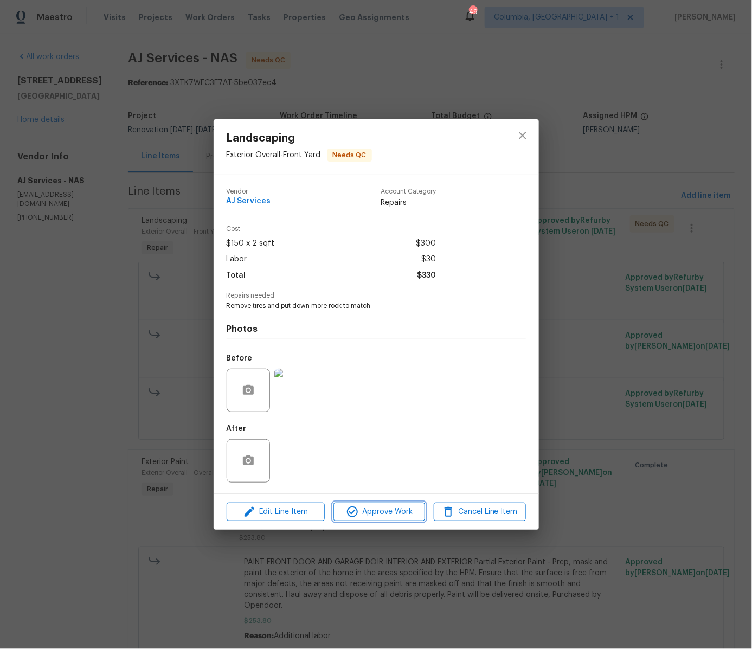
click at [393, 512] on span "Approve Work" at bounding box center [379, 512] width 85 height 14
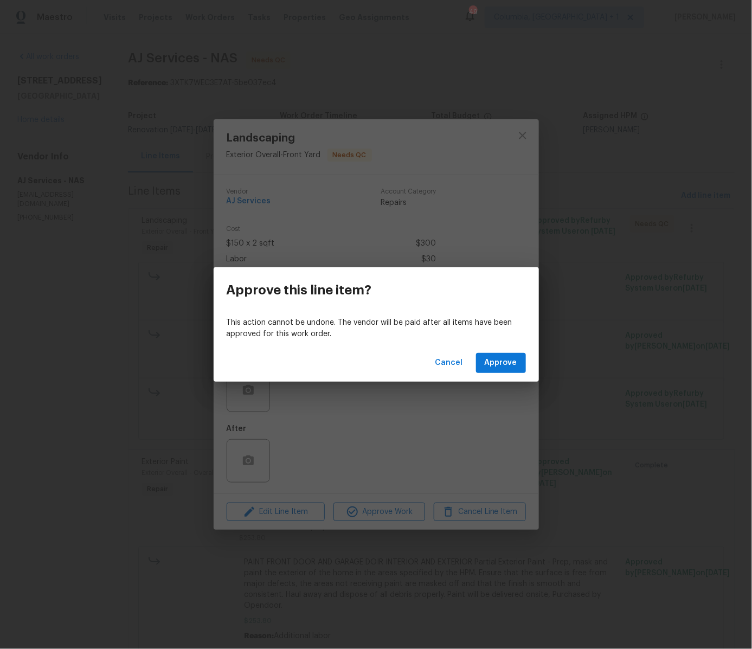
click at [308, 323] on p "This action cannot be undone. The vendor will be paid after all items have been…" at bounding box center [376, 328] width 299 height 23
copy p "This action cannot be undone. The vendor will be paid after all items have been…"
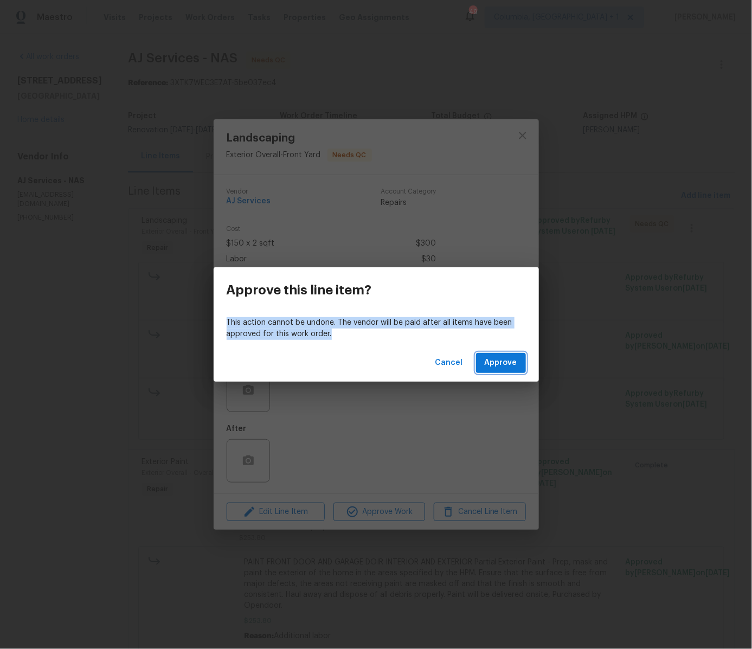
click at [514, 365] on span "Approve" at bounding box center [501, 363] width 33 height 14
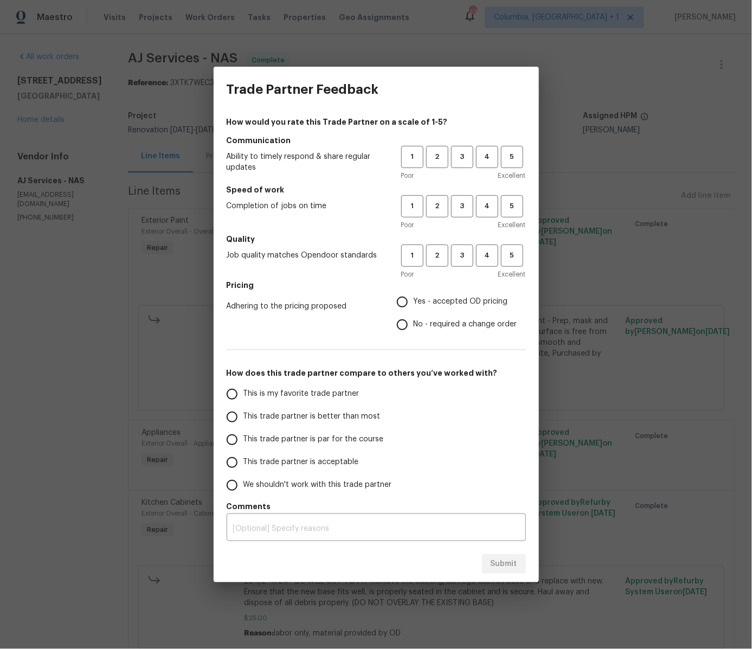
click at [608, 117] on div "Trade Partner Feedback How would you rate this Trade Partner on a scale of 1-5?…" at bounding box center [376, 324] width 752 height 649
click at [574, 61] on div "Trade Partner Feedback How would you rate this Trade Partner on a scale of 1-5?…" at bounding box center [376, 324] width 752 height 649
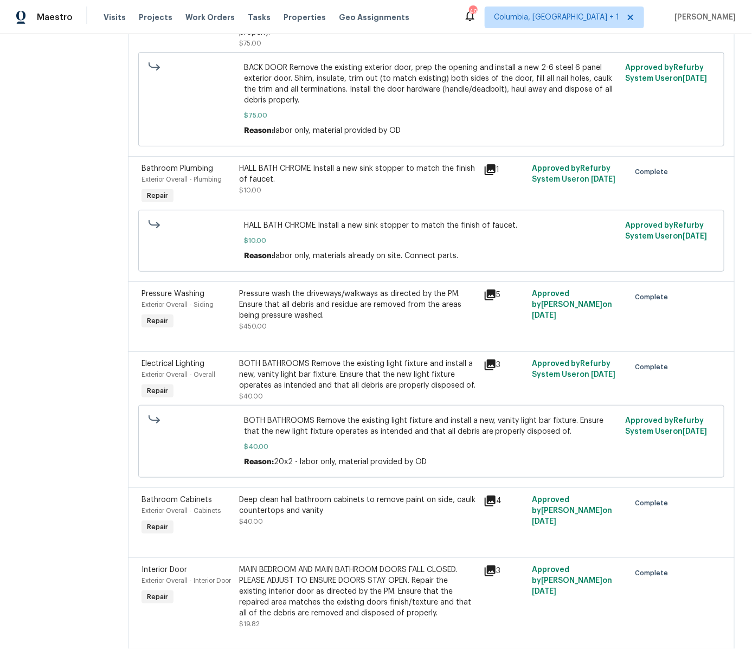
scroll to position [3545, 0]
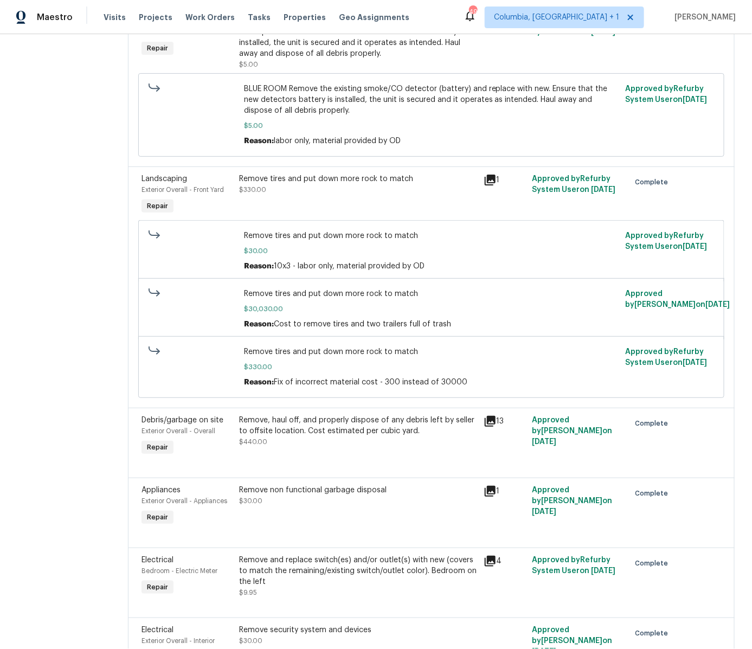
click at [386, 173] on div "Remove tires and put down more rock to match $330.00" at bounding box center [357, 184] width 237 height 22
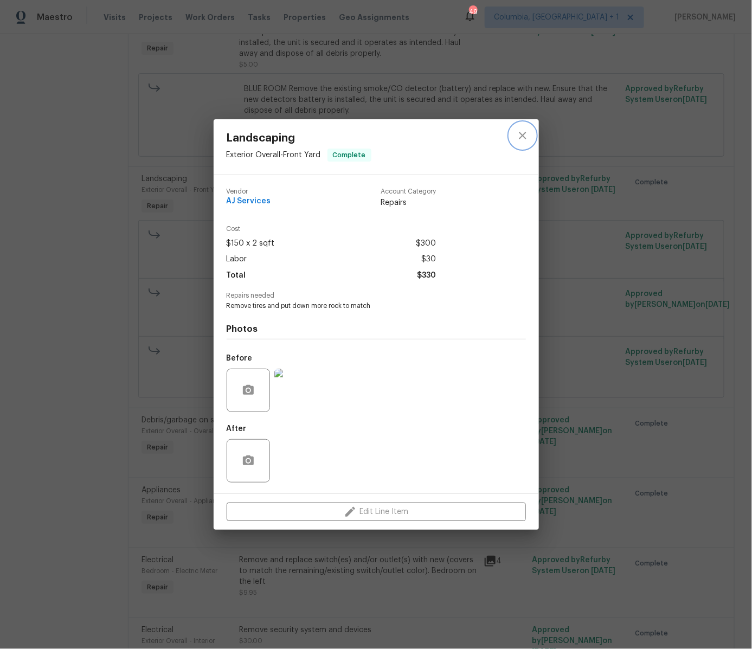
click at [524, 141] on icon "close" at bounding box center [522, 135] width 13 height 13
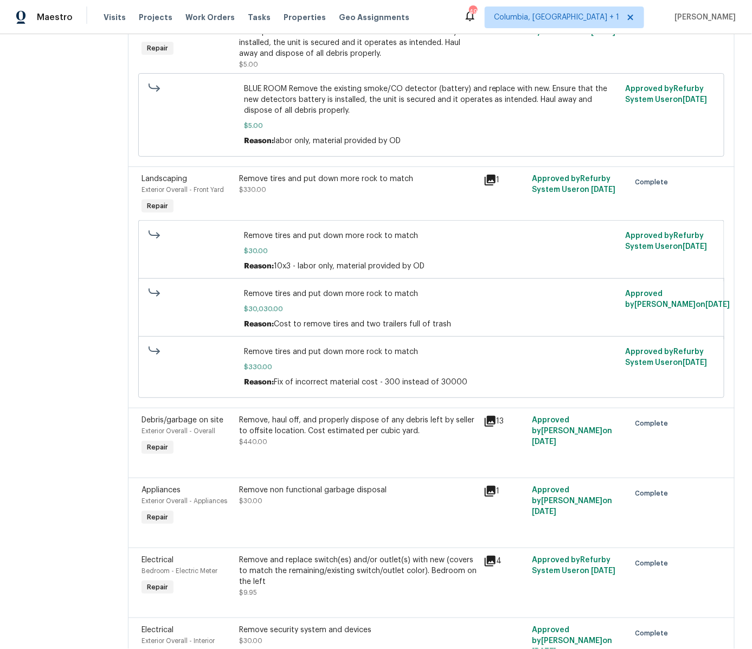
click at [413, 170] on div "Remove tires and put down more rock to match $330.00" at bounding box center [358, 195] width 244 height 50
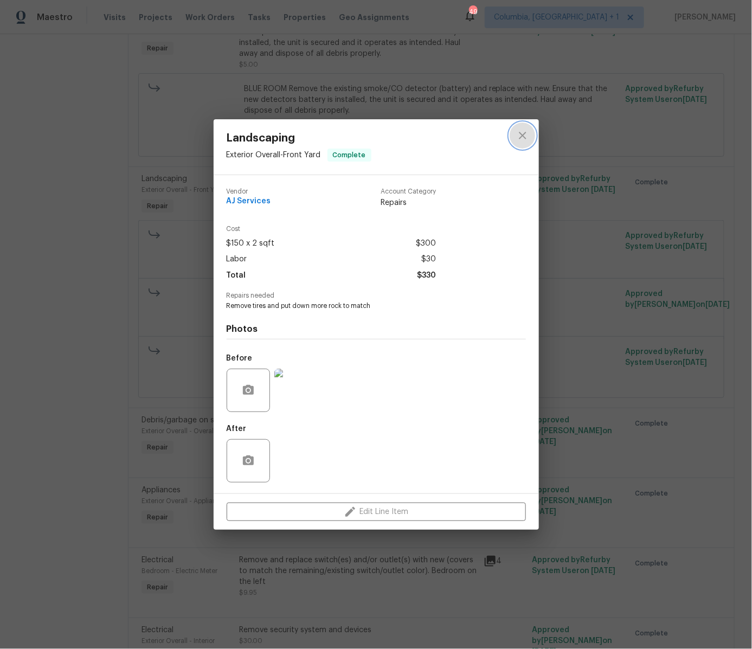
click at [518, 133] on icon "close" at bounding box center [522, 135] width 13 height 13
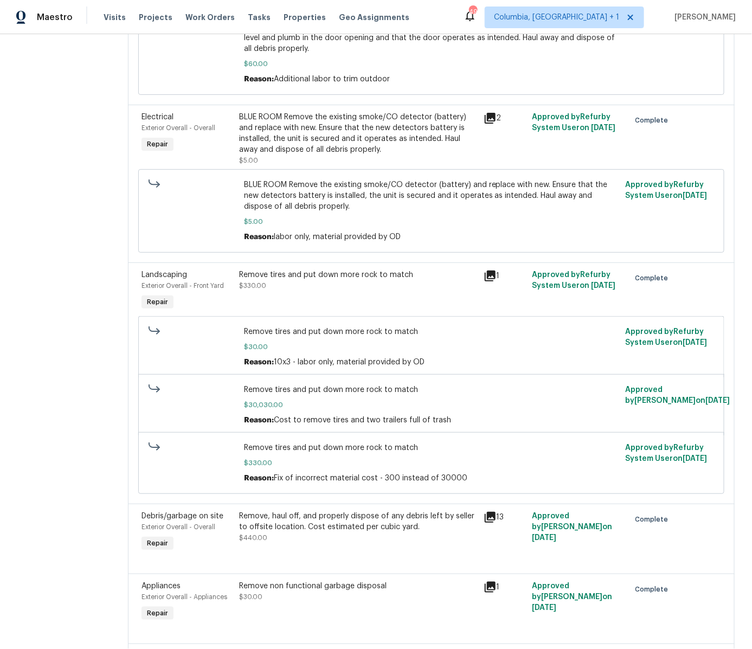
scroll to position [3373, 0]
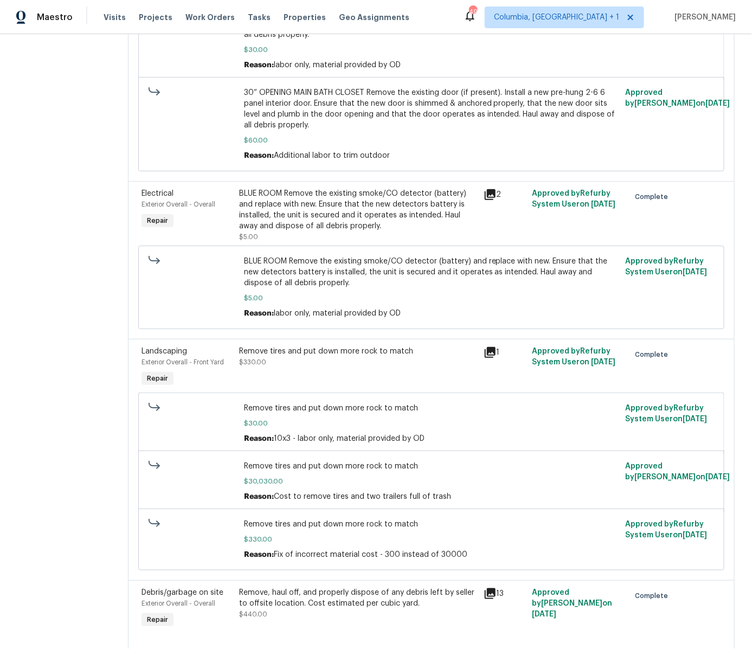
click at [350, 346] on div "Remove tires and put down more rock to match $330.00" at bounding box center [357, 357] width 237 height 22
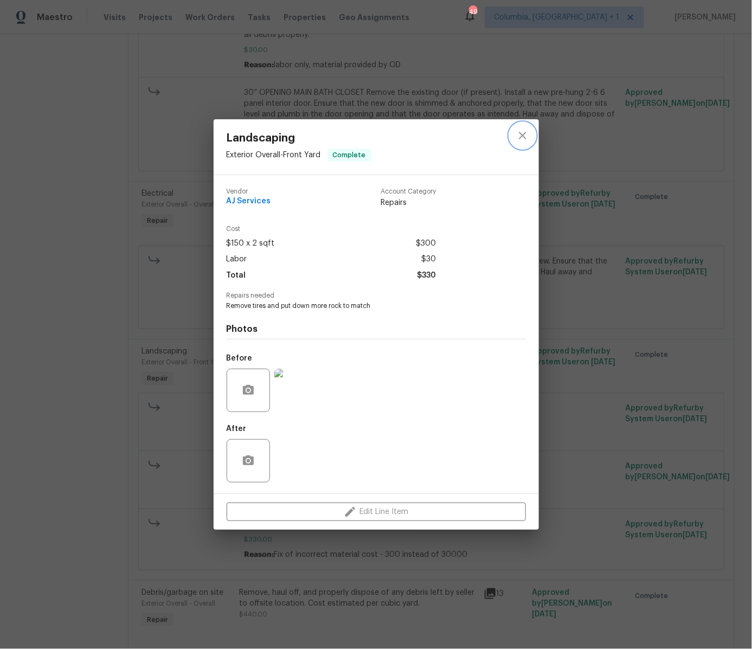
click at [521, 132] on icon "close" at bounding box center [522, 135] width 13 height 13
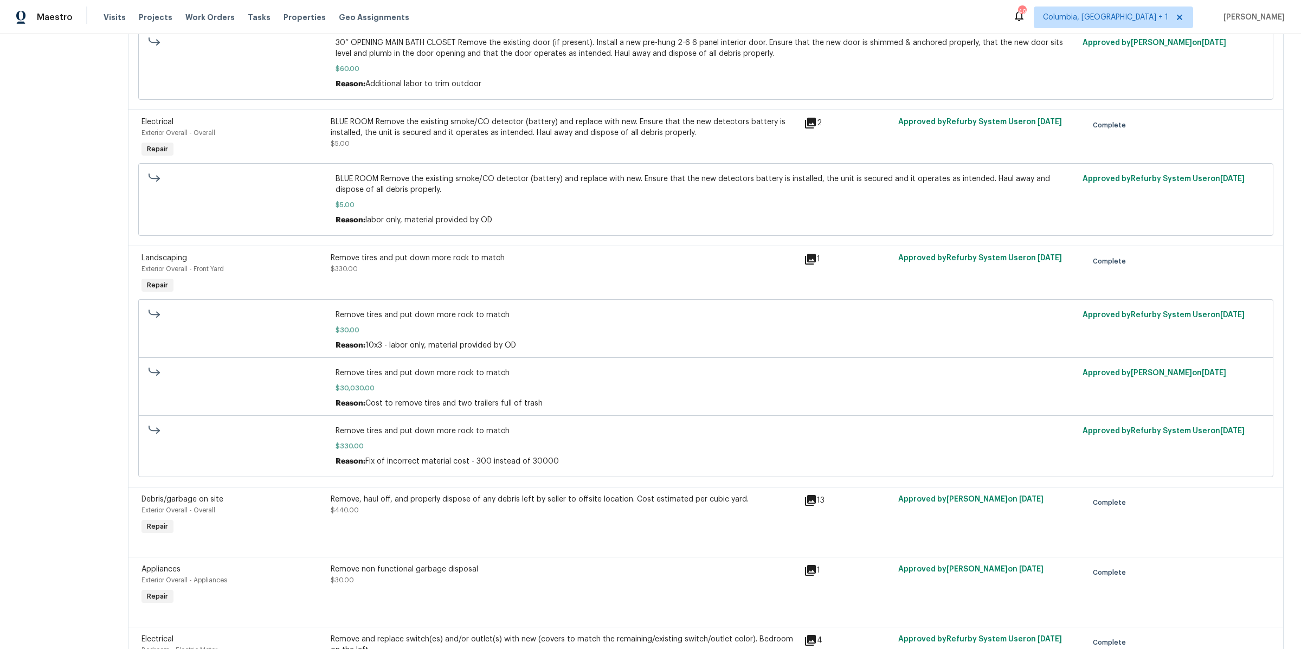
scroll to position [2772, 0]
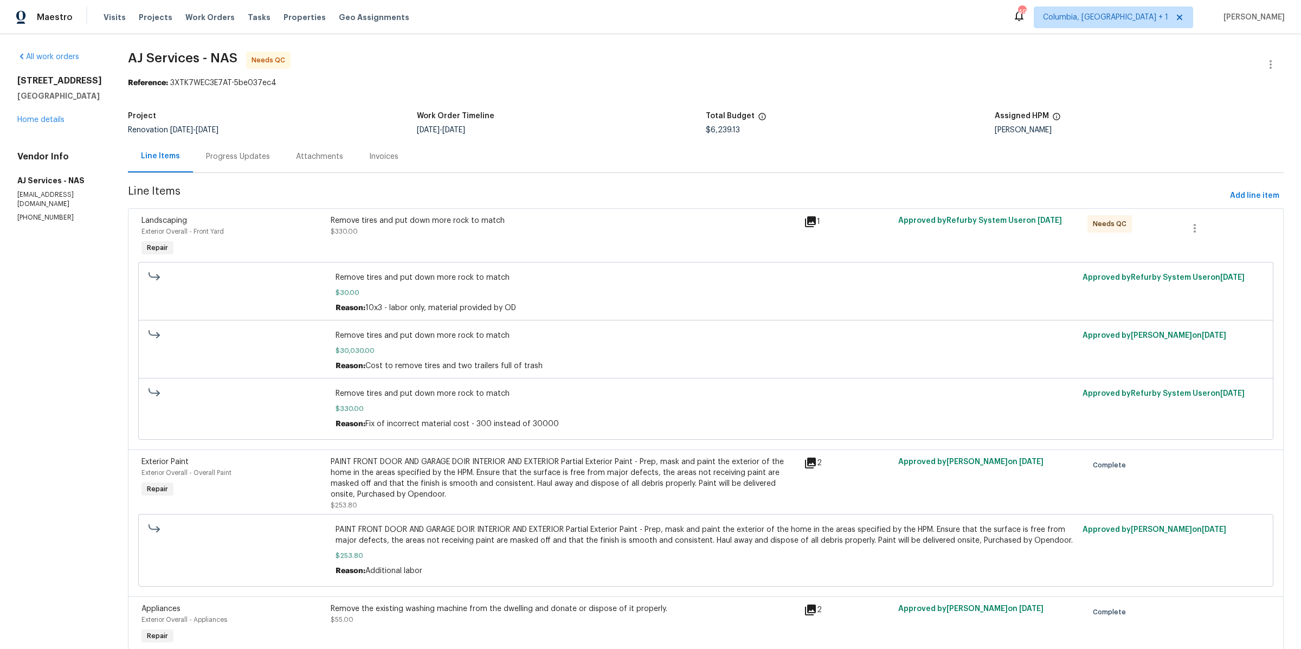
click at [656, 235] on div "Remove tires and put down more rock to match $330.00" at bounding box center [564, 226] width 467 height 22
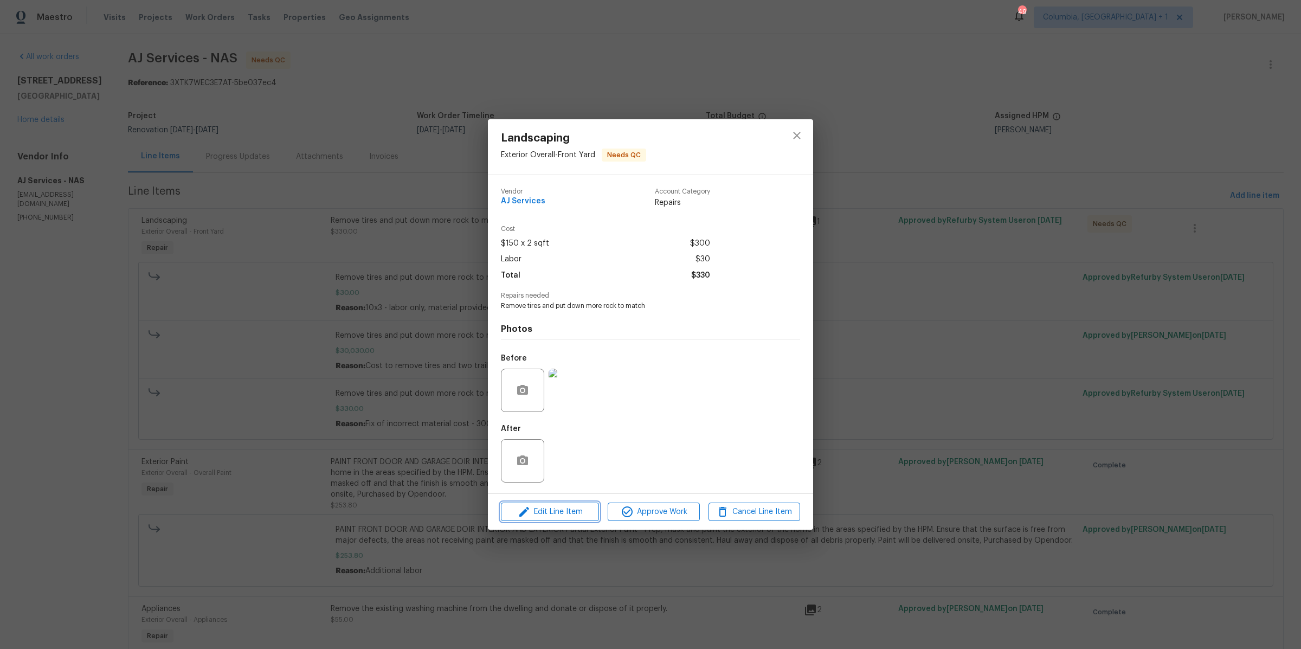
click at [555, 514] on span "Edit Line Item" at bounding box center [550, 512] width 92 height 14
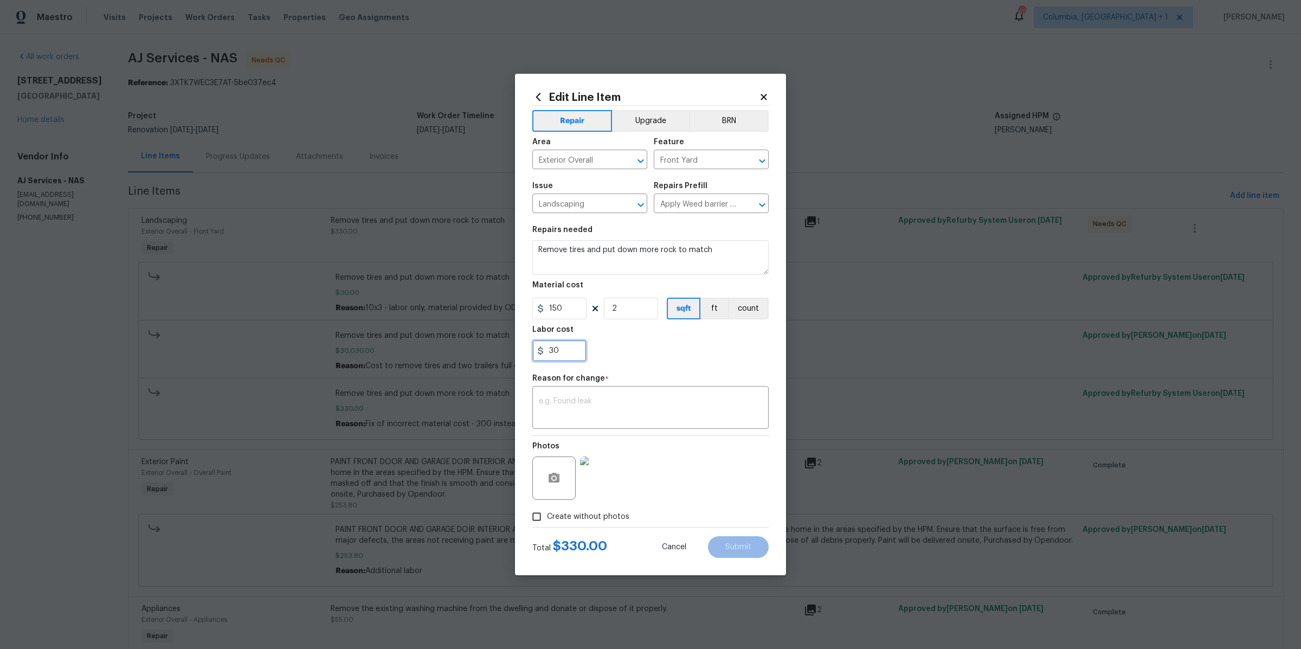
click at [561, 349] on input "30" at bounding box center [559, 351] width 54 height 22
type input "3"
type input "0"
click at [660, 358] on div "0" at bounding box center [650, 351] width 236 height 22
click at [627, 400] on textarea at bounding box center [650, 408] width 223 height 23
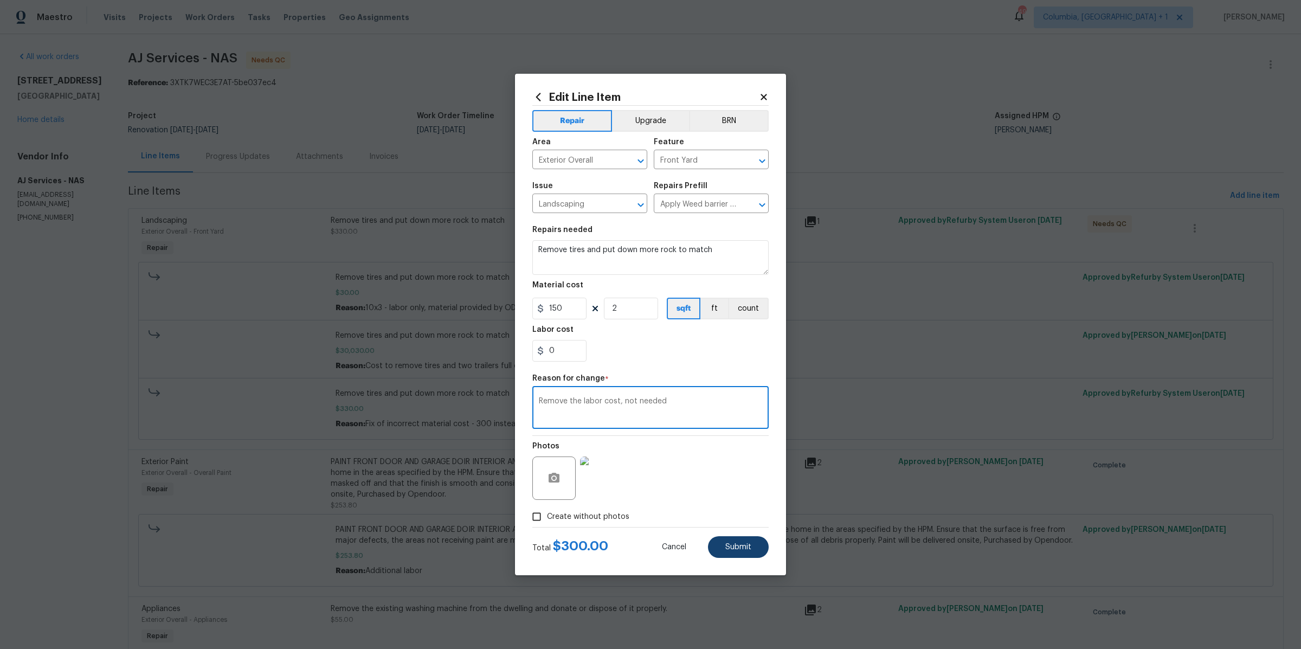
type textarea "Remove the labor cost, not needed"
click at [747, 548] on span "Submit" at bounding box center [738, 547] width 26 height 8
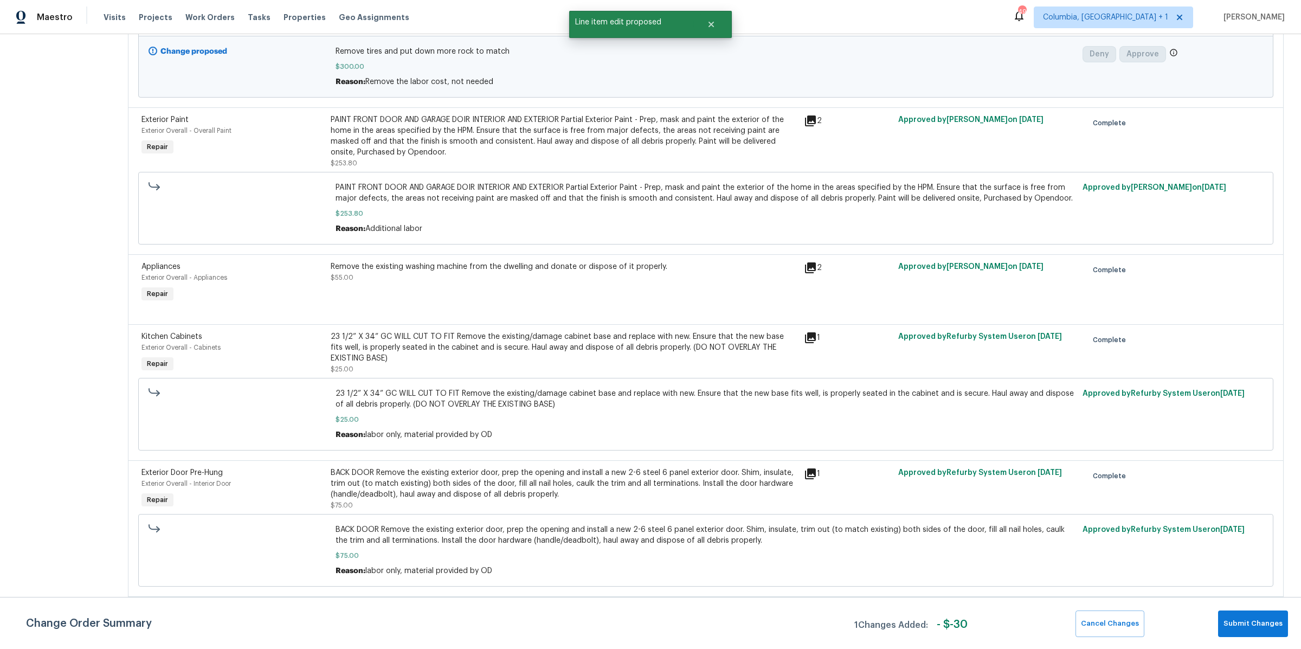
scroll to position [489, 0]
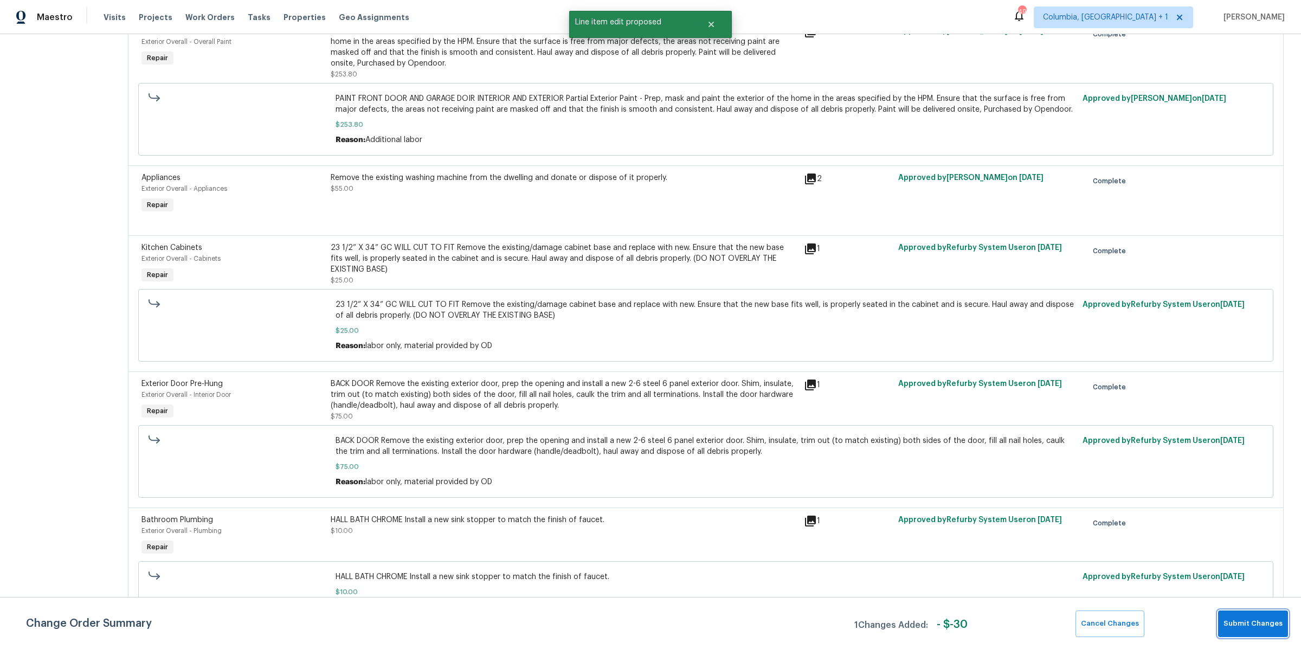
click at [1247, 629] on span "Submit Changes" at bounding box center [1252, 623] width 59 height 12
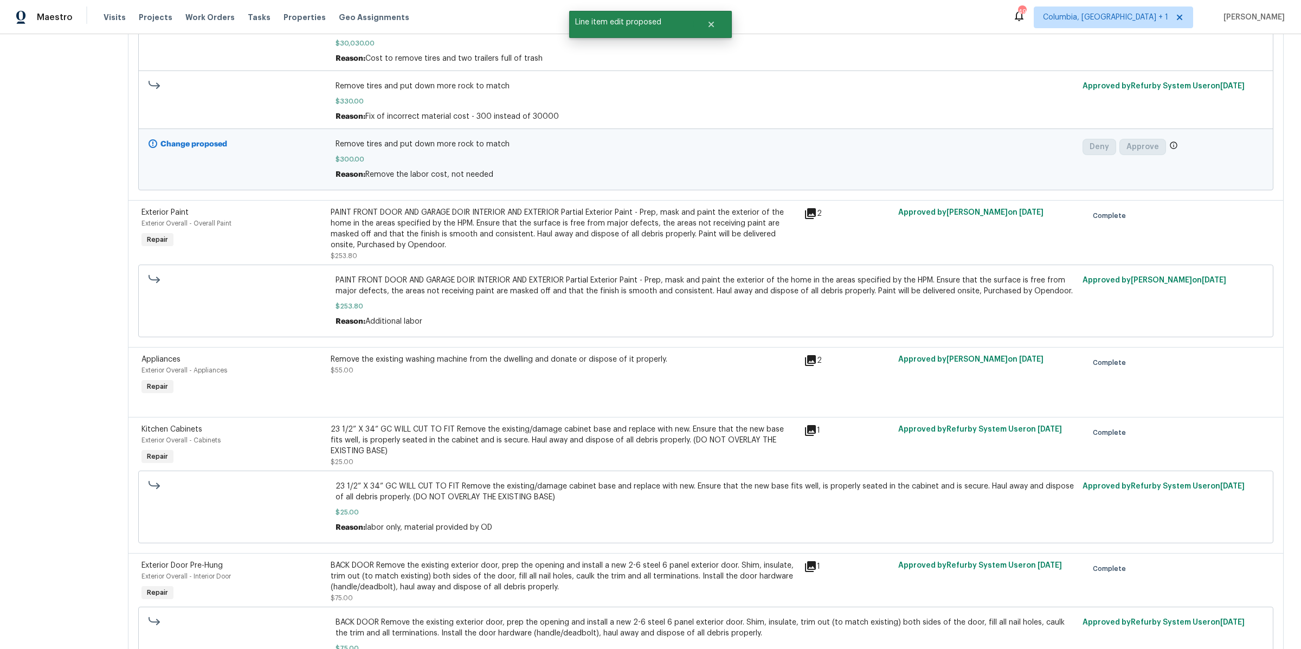
scroll to position [0, 0]
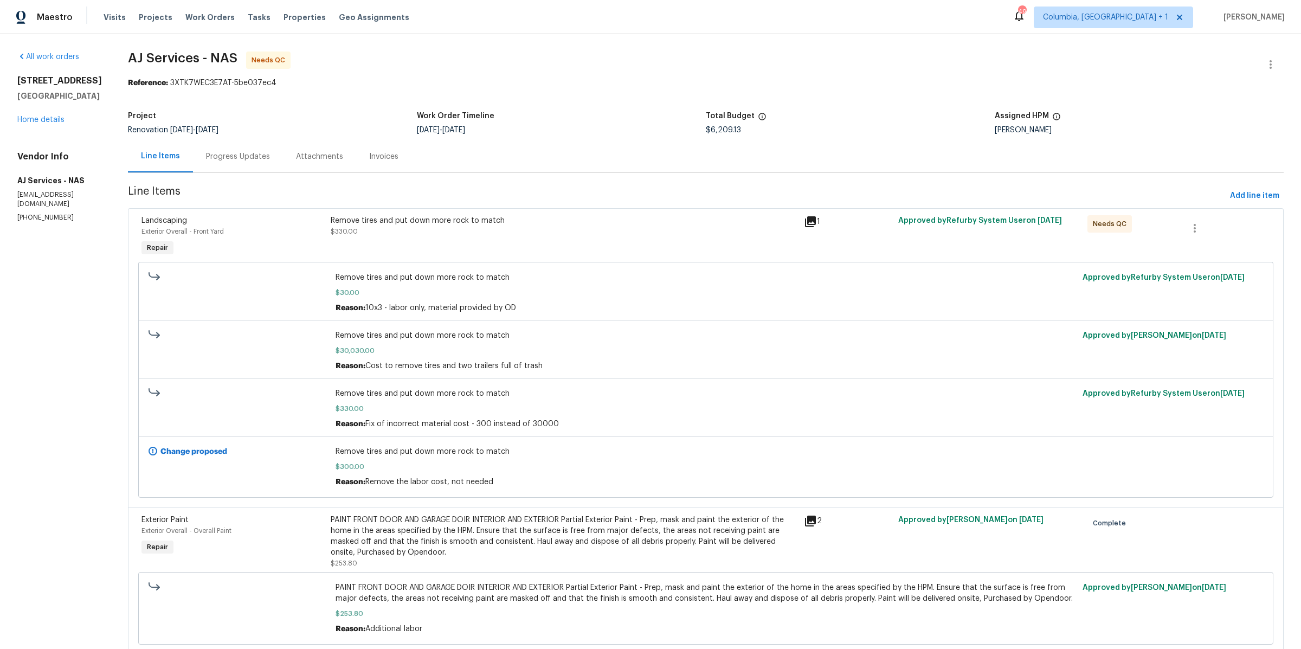
click at [691, 222] on div "Remove tires and put down more rock to match" at bounding box center [564, 220] width 467 height 11
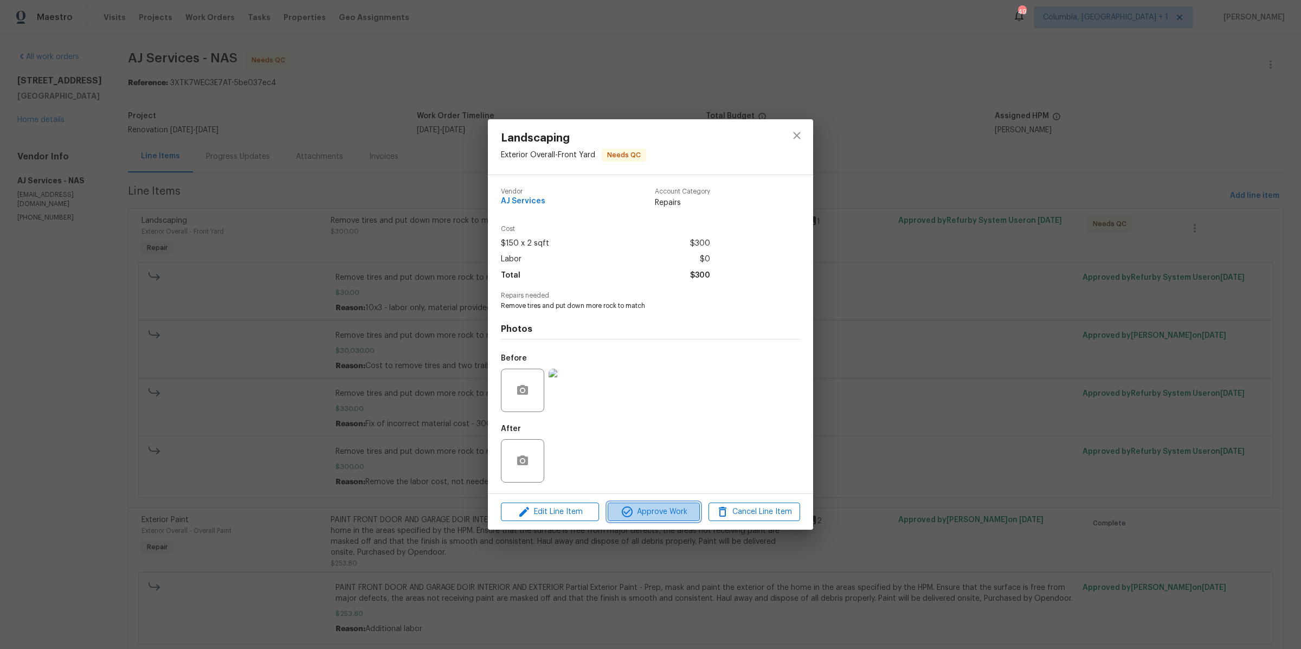
click at [649, 507] on span "Approve Work" at bounding box center [653, 512] width 85 height 14
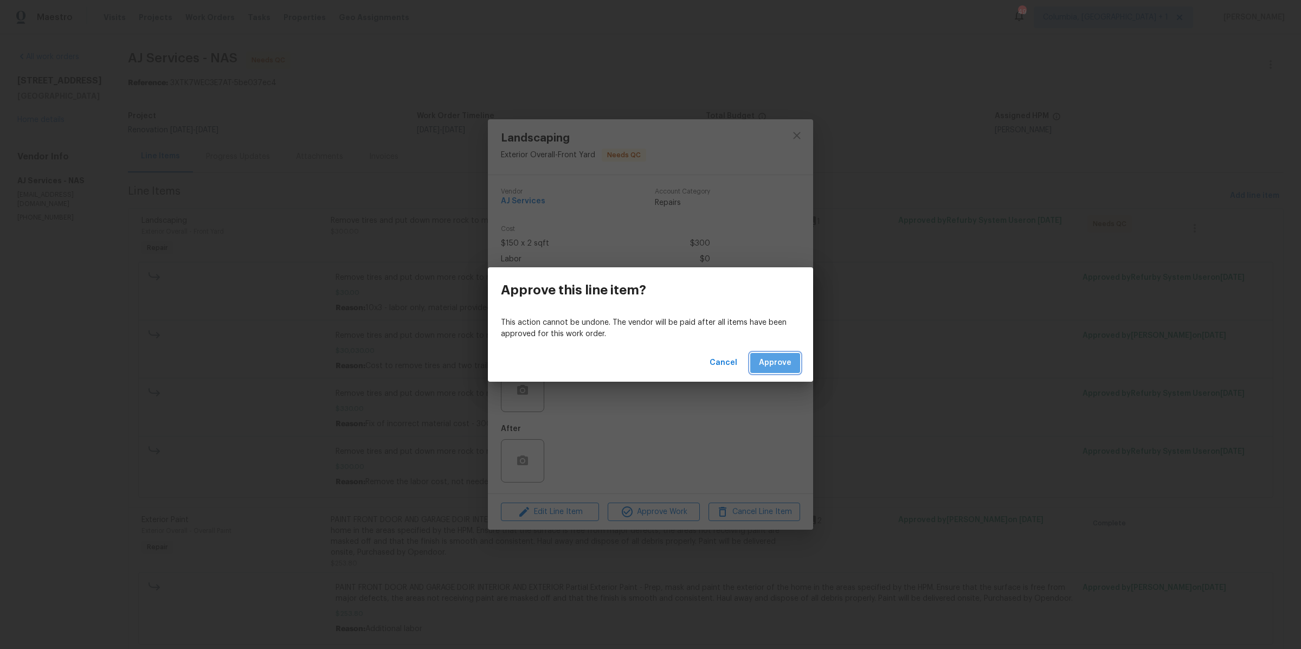
click at [776, 355] on button "Approve" at bounding box center [775, 363] width 50 height 20
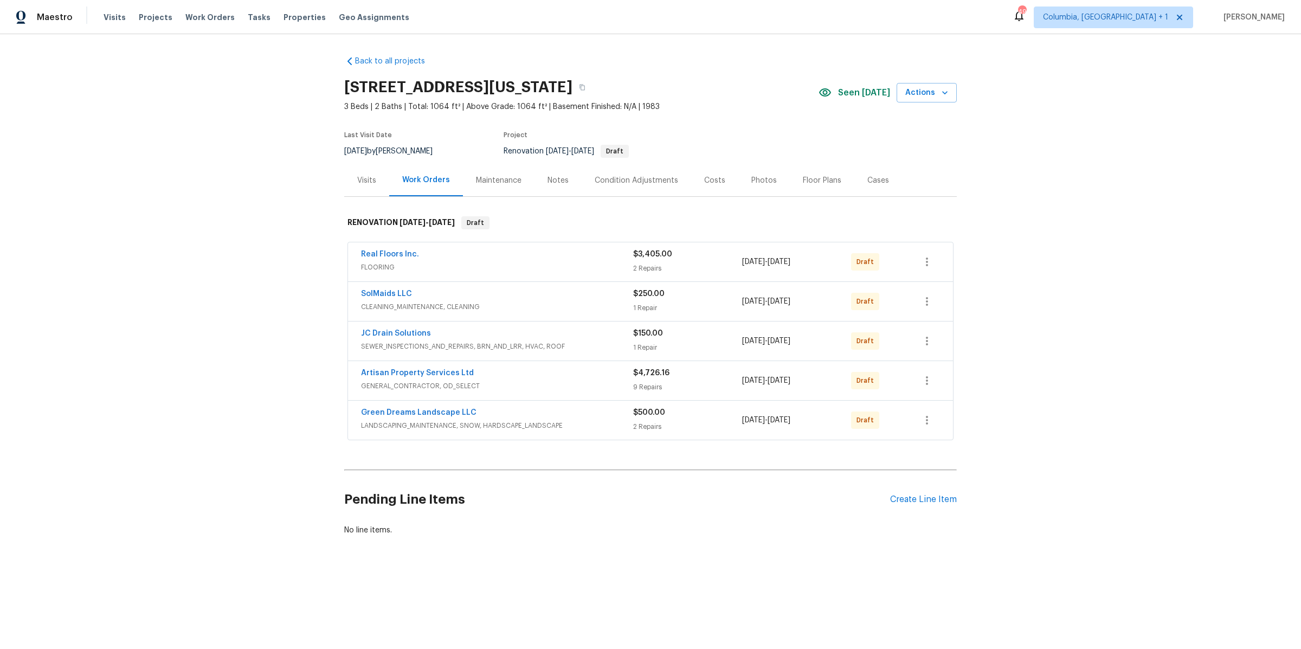
click at [650, 178] on div "Condition Adjustments" at bounding box center [636, 180] width 83 height 11
